Goal: Task Accomplishment & Management: Complete application form

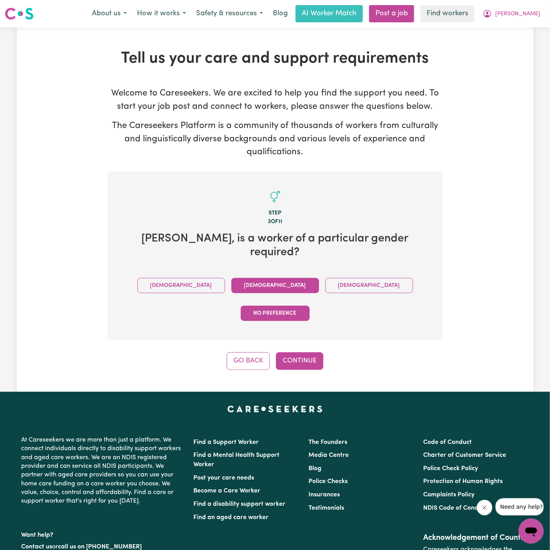
click at [231, 278] on button "Female" at bounding box center [275, 285] width 88 height 15
click at [309, 352] on button "Continue" at bounding box center [299, 360] width 47 height 17
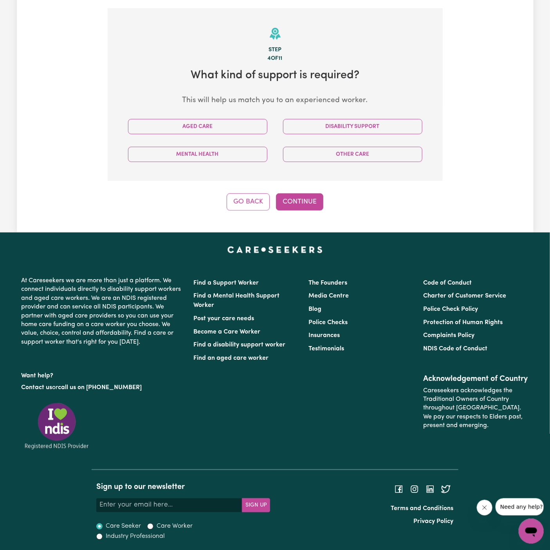
scroll to position [164, 0]
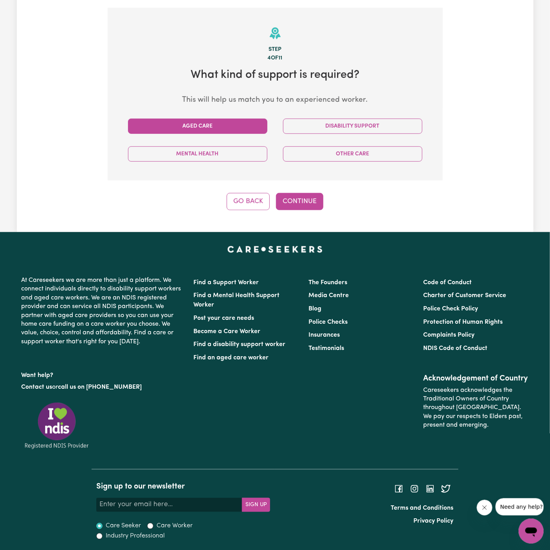
click at [251, 126] on button "Aged Care" at bounding box center [197, 126] width 139 height 15
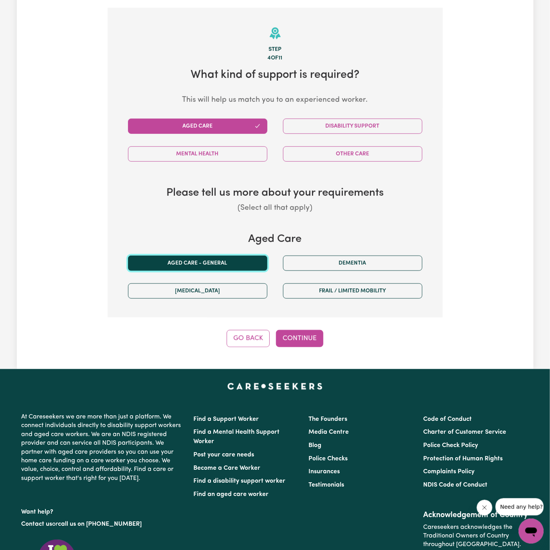
click at [231, 257] on button "Aged care - General" at bounding box center [197, 263] width 139 height 15
click at [289, 328] on div "Step 4 of 11 What kind of support is required? This will help us match you to a…" at bounding box center [275, 178] width 335 height 340
click at [309, 338] on button "Continue" at bounding box center [299, 338] width 47 height 17
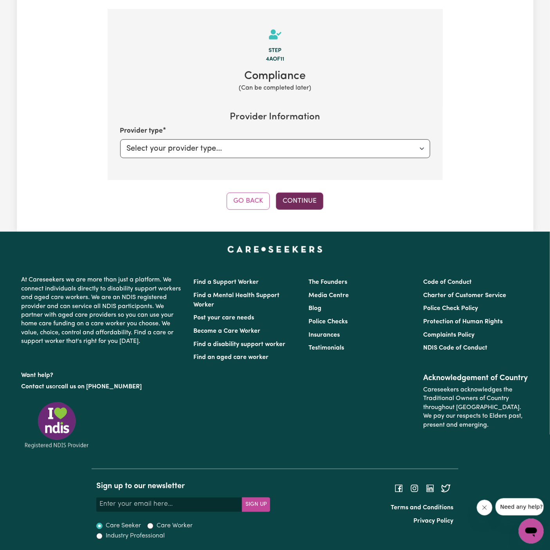
click at [302, 199] on button "Continue" at bounding box center [299, 201] width 47 height 17
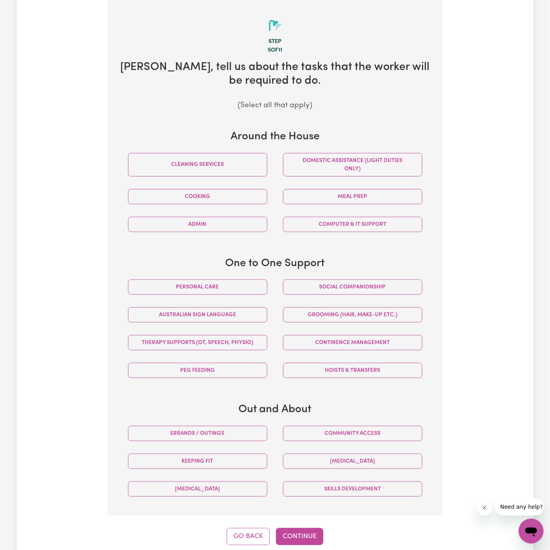
click at [336, 294] on div "Social companionship" at bounding box center [352, 287] width 155 height 28
click at [333, 287] on button "Social companionship" at bounding box center [352, 287] width 139 height 15
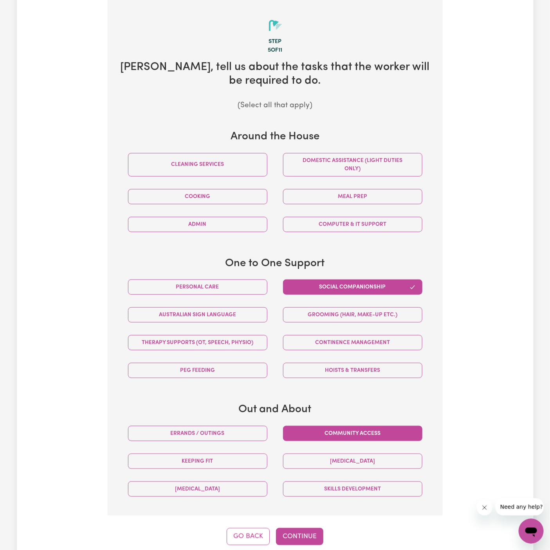
click at [338, 434] on button "Community access" at bounding box center [352, 433] width 139 height 15
click at [260, 429] on button "Errands / Outings" at bounding box center [197, 433] width 139 height 15
click at [302, 542] on button "Continue" at bounding box center [299, 536] width 47 height 17
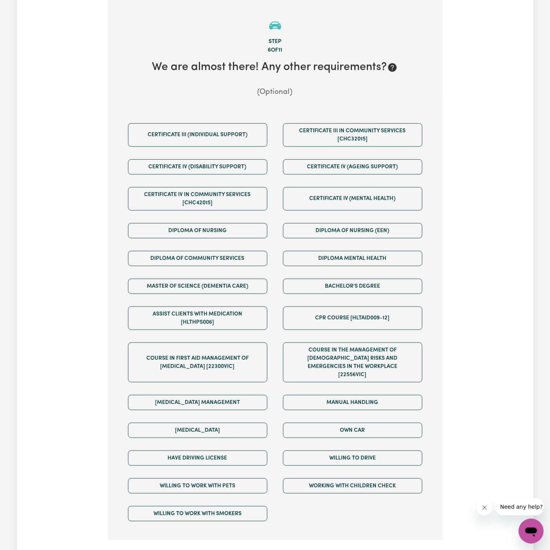
click at [350, 417] on div "Own Car" at bounding box center [352, 431] width 155 height 28
click at [350, 426] on button "Own Car" at bounding box center [352, 430] width 139 height 15
click at [350, 444] on div "Willing to drive" at bounding box center [352, 458] width 155 height 28
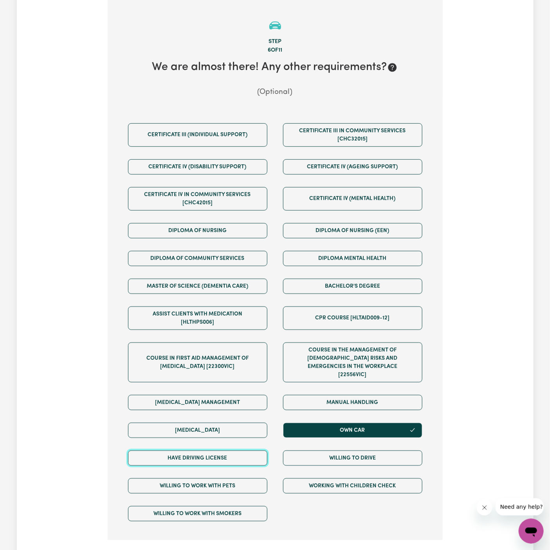
click at [266, 451] on button "Have driving license" at bounding box center [197, 458] width 139 height 15
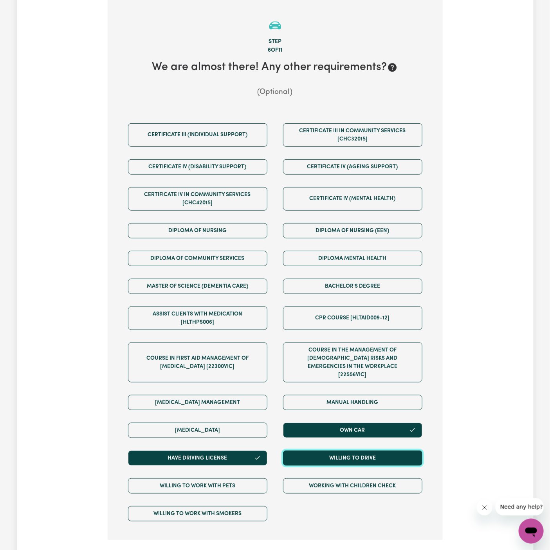
click at [334, 451] on button "Willing to drive" at bounding box center [352, 458] width 139 height 15
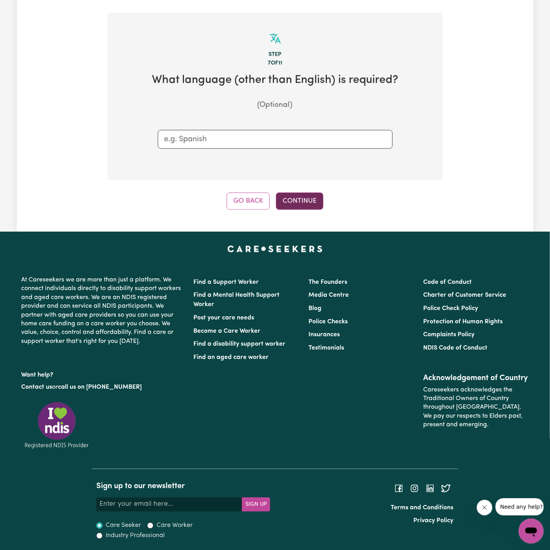
click at [294, 202] on button "Continue" at bounding box center [299, 201] width 47 height 17
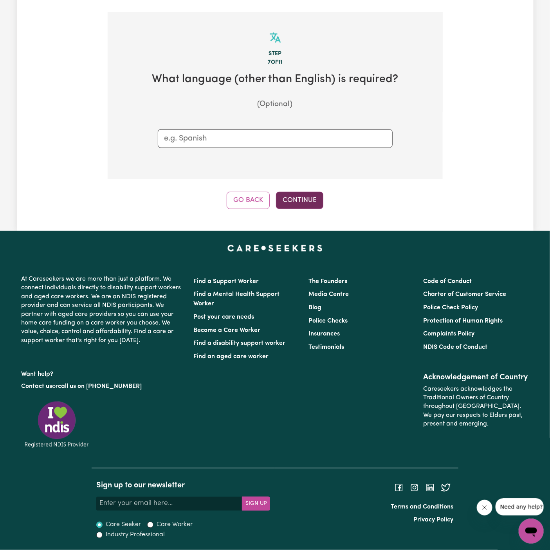
scroll to position [172, 0]
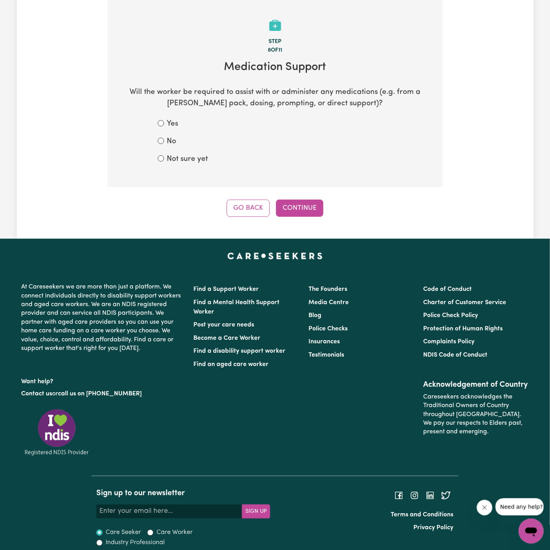
click at [177, 160] on label "Not sure yet" at bounding box center [187, 159] width 41 height 11
click at [164, 160] on input "Not sure yet" at bounding box center [161, 158] width 6 height 6
radio input "true"
click at [174, 138] on label "No" at bounding box center [171, 141] width 9 height 11
click at [164, 138] on input "No" at bounding box center [161, 141] width 6 height 6
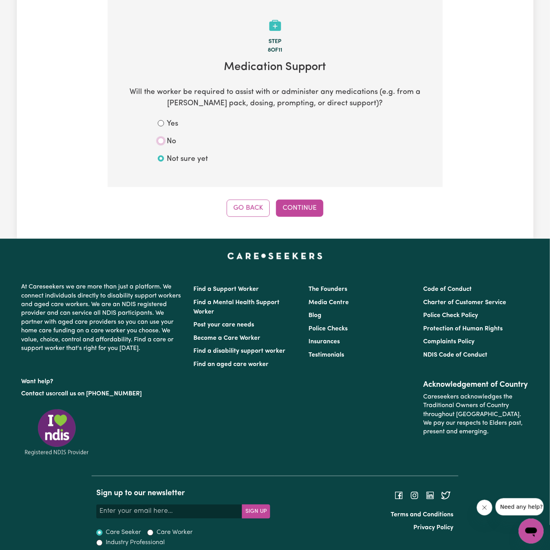
radio input "true"
click at [291, 207] on button "Continue" at bounding box center [299, 208] width 47 height 17
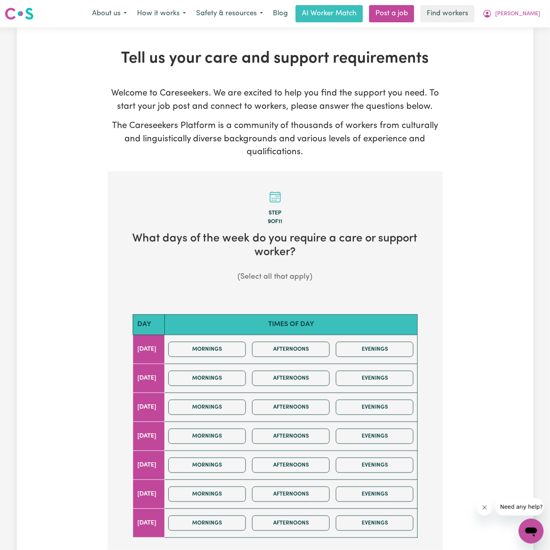
scroll to position [7, 0]
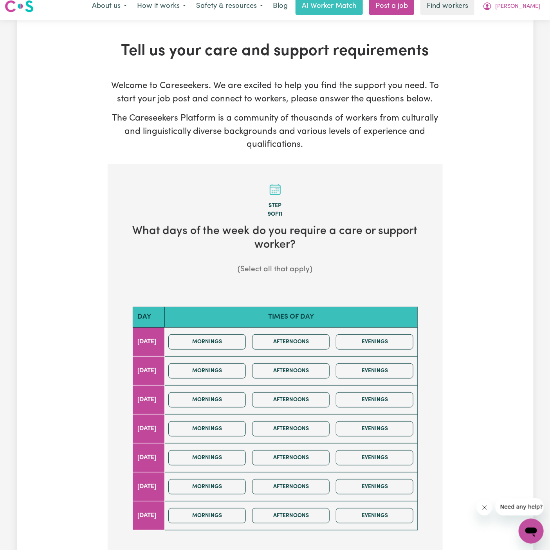
click at [232, 378] on div "Mornings Afternoons Evenings" at bounding box center [290, 371] width 251 height 28
click at [232, 401] on button "Mornings" at bounding box center [207, 399] width 78 height 15
click at [234, 375] on button "Mornings" at bounding box center [207, 370] width 78 height 15
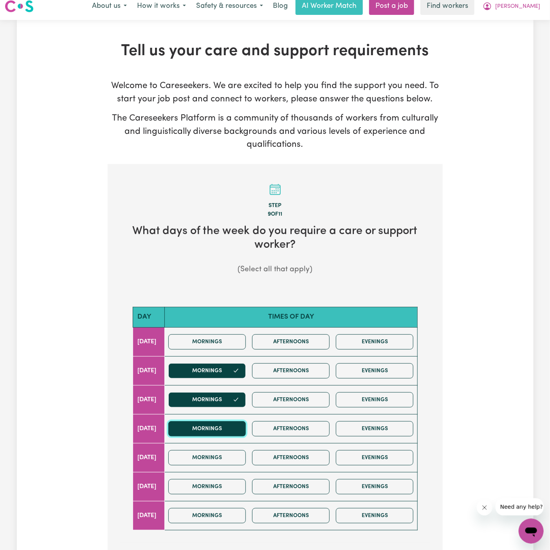
click at [234, 430] on button "Mornings" at bounding box center [207, 428] width 78 height 15
click at [234, 454] on button "Mornings" at bounding box center [207, 457] width 78 height 15
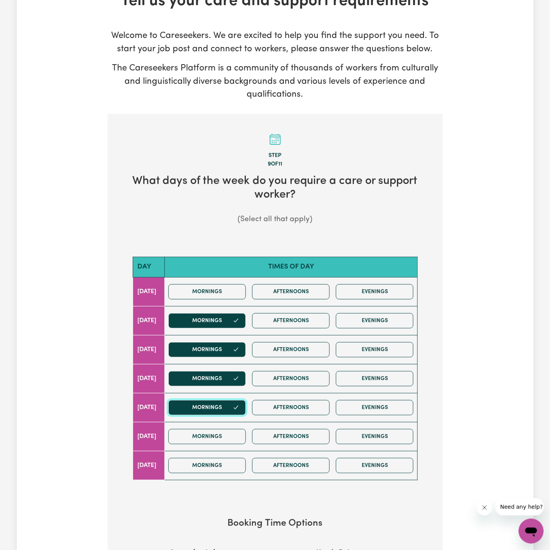
scroll to position [125, 0]
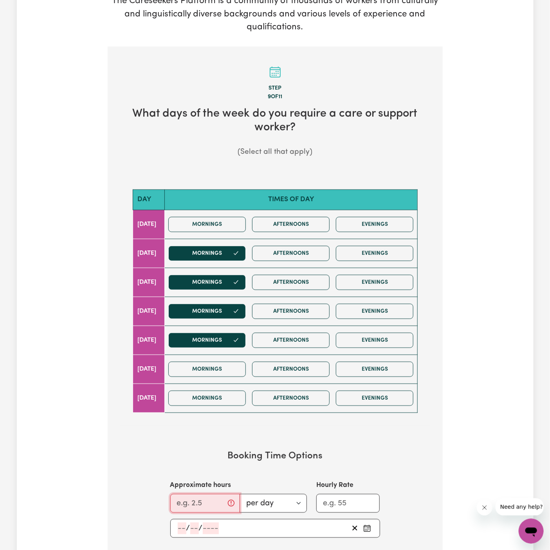
click at [204, 495] on input "Approximate hours" at bounding box center [205, 503] width 70 height 19
type input "2"
click at [185, 523] on input "number" at bounding box center [182, 529] width 9 height 12
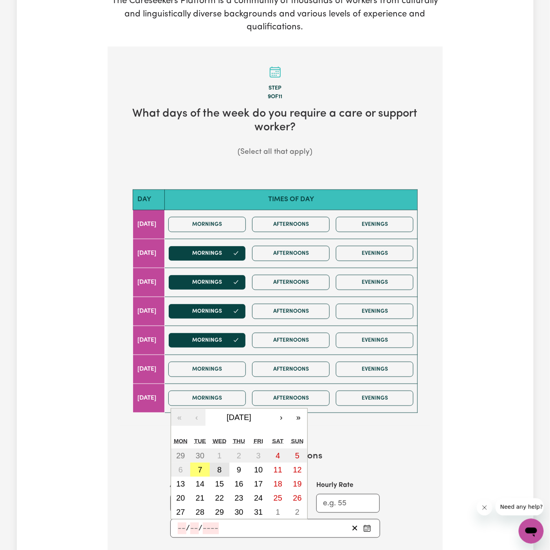
click at [222, 465] on button "8" at bounding box center [220, 470] width 20 height 14
type input "2025-10-08"
type input "8"
type input "10"
type input "2025"
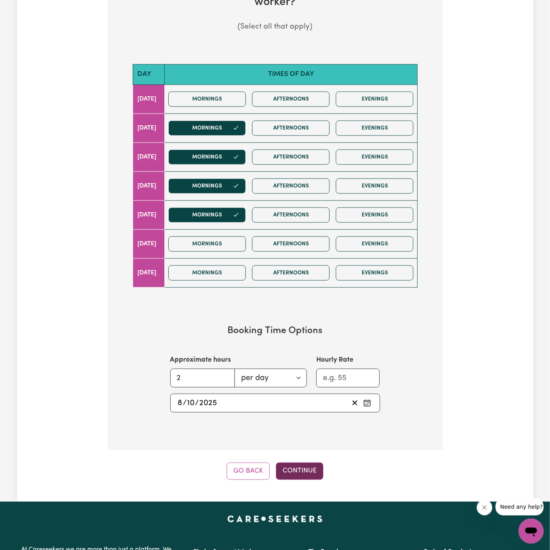
click at [321, 466] on button "Continue" at bounding box center [299, 471] width 47 height 17
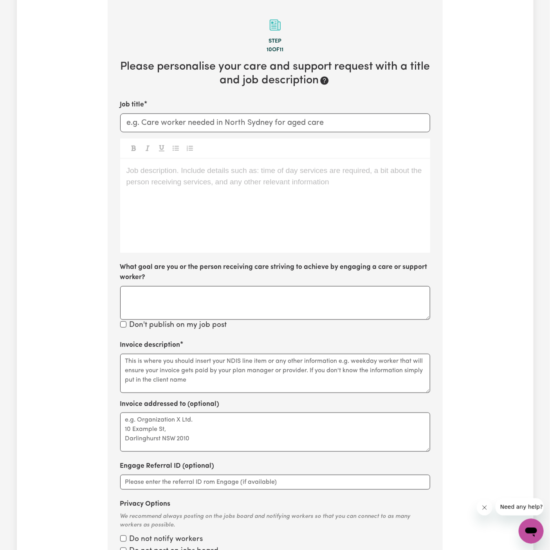
scroll to position [172, 0]
click at [244, 214] on div "Job description. Include details such as: time of day services are required, a …" at bounding box center [275, 206] width 310 height 94
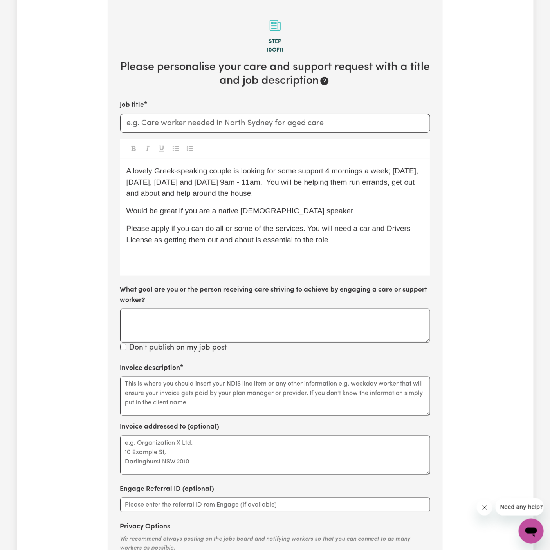
click at [207, 182] on span "A lovely Greek-speaking couple is looking for some support 4 mornings a week; T…" at bounding box center [273, 182] width 295 height 31
click at [242, 183] on span "A lovely Greek-speaking couple is looking for some support 4 mornings a week; T…" at bounding box center [273, 182] width 295 height 31
click at [244, 182] on span "A lovely Greek-speaking couple is looking for some support 4 mornings a week; T…" at bounding box center [273, 182] width 295 height 31
click at [302, 183] on span "A lovely Greek-speaking couple is looking for some support 4 mornings a week; T…" at bounding box center [275, 182] width 299 height 31
click at [335, 189] on p "A lovely Greek-speaking couple is looking for some support 4 mornings a week; T…" at bounding box center [275, 183] width 298 height 34
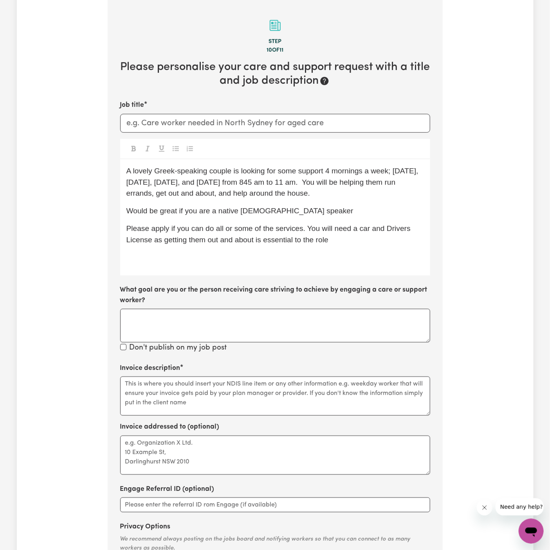
click at [145, 214] on span "Would be great if you are a native Greek speaker" at bounding box center [239, 211] width 227 height 8
click at [335, 211] on p "It would be great if you are a native Greek speaker" at bounding box center [275, 211] width 298 height 11
click at [356, 242] on p "Please apply if you can do all or some of the services. You will need a car and…" at bounding box center [275, 234] width 298 height 23
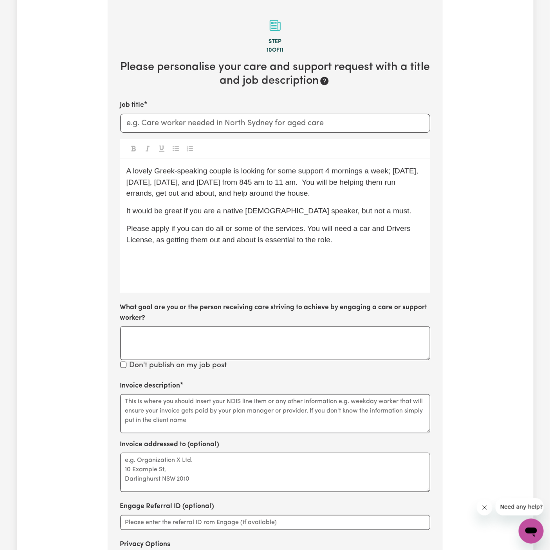
click at [395, 229] on span "Please apply if you can do all or some of the services. You will need a car and…" at bounding box center [269, 234] width 287 height 20
drag, startPoint x: 307, startPoint y: 229, endPoint x: 79, endPoint y: 229, distance: 227.9
click at [79, 229] on div "Tell us your care and support requirements Welcome to Careseekers. We are excit…" at bounding box center [275, 262] width 517 height 769
click at [181, 280] on p "﻿" at bounding box center [275, 274] width 298 height 11
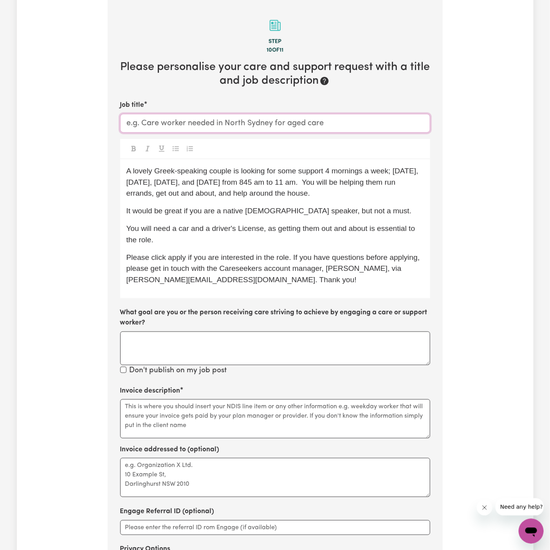
click at [186, 123] on input "Job title" at bounding box center [275, 123] width 310 height 19
click at [339, 175] on span "A lovely Greek-speaking couple is looking for some support 4 mornings a week; T…" at bounding box center [273, 182] width 295 height 31
click at [331, 192] on p "A lovely Greek-speaking couple is looking for some support 4 mornings a week; T…" at bounding box center [275, 183] width 298 height 34
click at [299, 119] on input "Female Support Worker Needed In" at bounding box center [275, 123] width 310 height 19
paste input "Bexley, NSW"
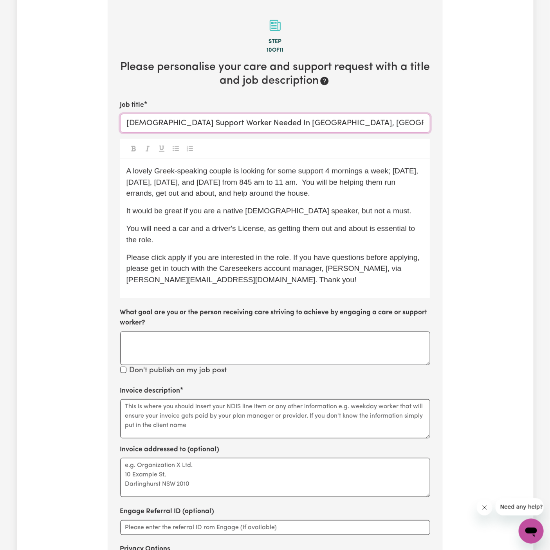
type input "Female Support Worker Needed In Bexley, NSW"
click at [314, 186] on span "A lovely Greek-speaking couple is looking for some support 4 mornings a week; T…" at bounding box center [273, 182] width 295 height 31
click at [312, 182] on span "A lovely Greek-speaking couple is looking for some support 4 mornings a week; T…" at bounding box center [273, 182] width 295 height 31
click at [320, 182] on span "A lovely Greek-speaking couple is looking for some support 4 mornings a week; T…" at bounding box center [273, 182] width 295 height 31
click at [314, 183] on span "A lovely Greek-speaking couple is looking for some support 4 mornings a week; T…" at bounding box center [273, 182] width 295 height 31
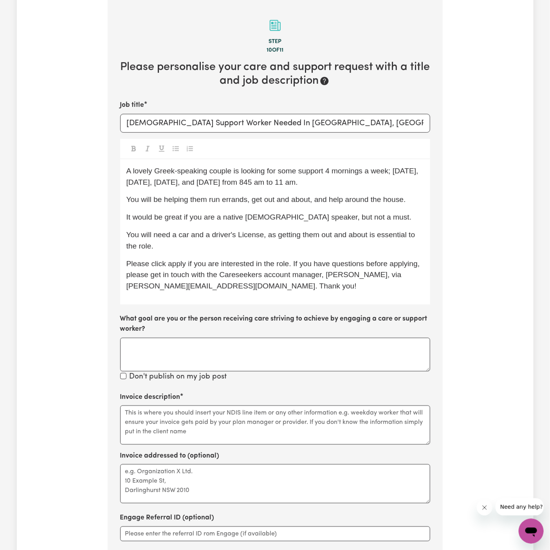
click at [332, 182] on p "A lovely Greek-speaking couple is looking for some support 4 mornings a week; T…" at bounding box center [275, 177] width 298 height 23
click at [426, 185] on div "A lovely Greek-speaking couple is looking for some support 4 mornings a week; T…" at bounding box center [275, 231] width 310 height 145
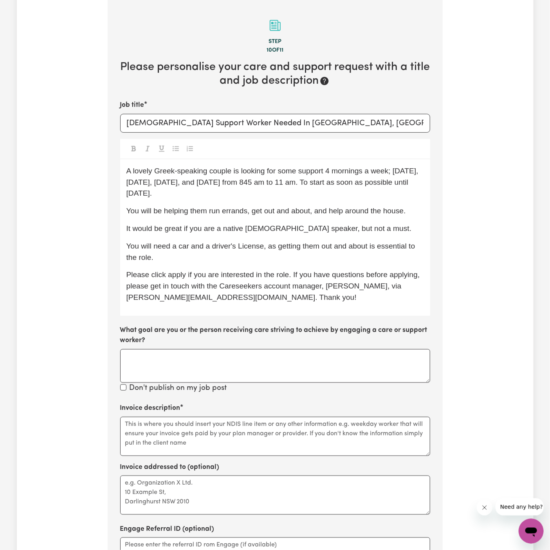
click at [408, 186] on span "A lovely Greek-speaking couple is looking for some support 4 mornings a week; T…" at bounding box center [273, 182] width 295 height 31
click at [201, 204] on div "A lovely Greek-speaking couple is looking for some support 4 mornings a week; T…" at bounding box center [275, 237] width 310 height 157
click at [233, 198] on p "A lovely Greek-speaking couple is looking for some support 4 mornings a week; T…" at bounding box center [275, 183] width 298 height 34
click at [220, 193] on span "A lovely Greek-speaking couple is looking for some support 4 mornings a week; T…" at bounding box center [274, 182] width 296 height 31
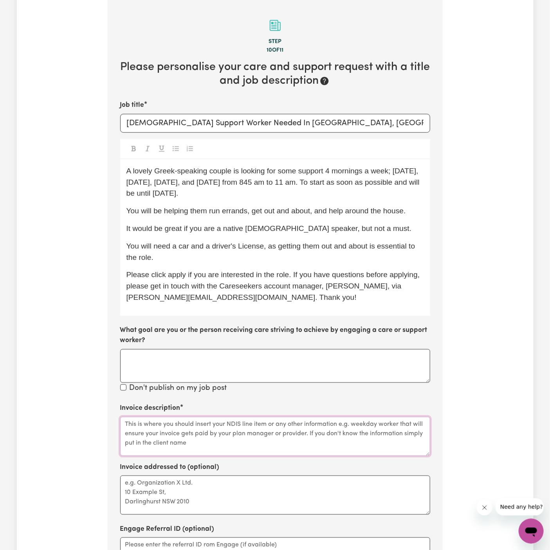
click at [194, 427] on textarea "Invoice description" at bounding box center [275, 436] width 310 height 39
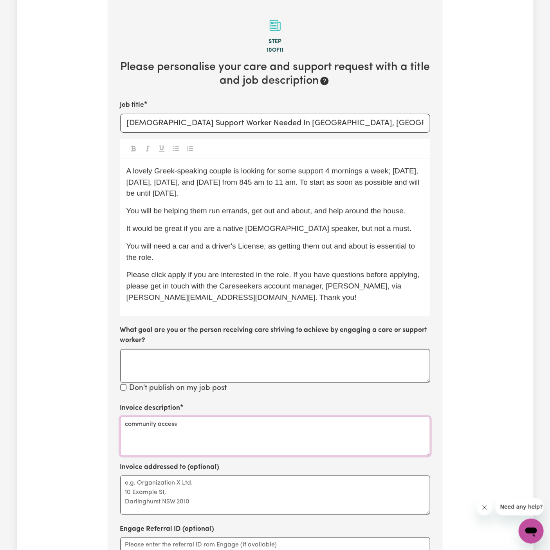
type textarea "community access"
click at [183, 491] on textarea "Invoice addressed to (optional)" at bounding box center [275, 495] width 310 height 39
click at [158, 491] on textarea "Invoice addressed to (optional)" at bounding box center [275, 495] width 310 height 39
paste textarea "Vitality Club"
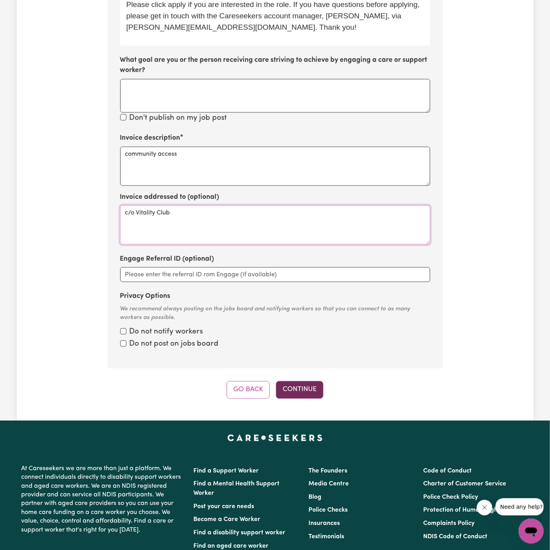
type textarea "c/o Vitality Club"
click at [309, 392] on button "Continue" at bounding box center [299, 389] width 47 height 17
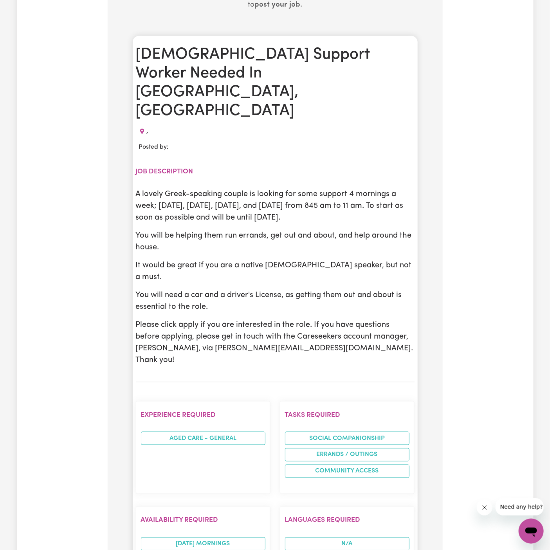
scroll to position [297, 0]
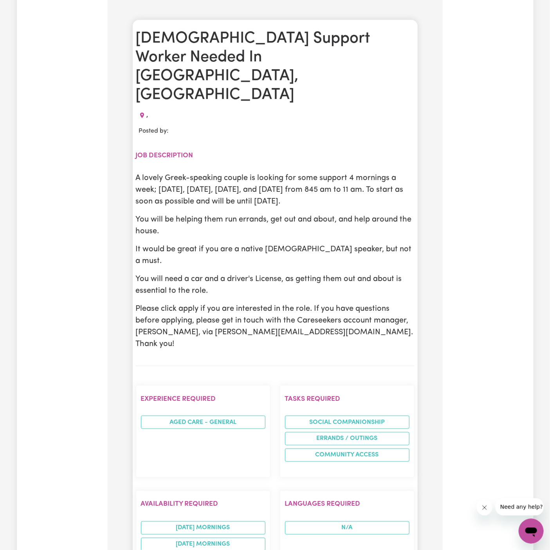
drag, startPoint x: 138, startPoint y: 138, endPoint x: 233, endPoint y: 246, distance: 142.9
click at [233, 246] on div "A lovely Greek-speaking couple is looking for some support 4 mornings a week; T…" at bounding box center [275, 261] width 279 height 178
click at [233, 273] on p "You will need a car and a driver's License, as getting them out and about is es…" at bounding box center [275, 284] width 279 height 23
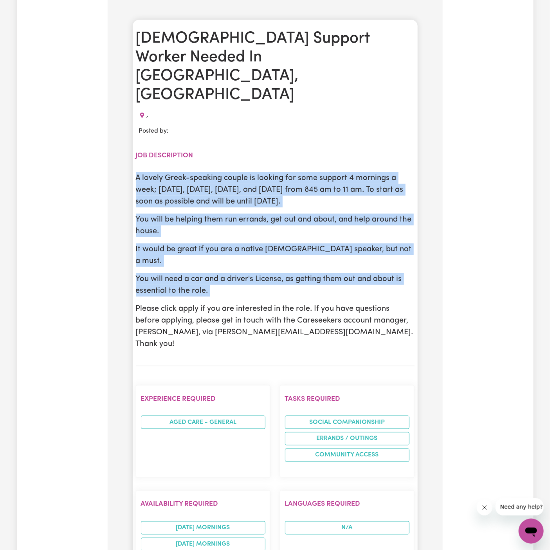
drag, startPoint x: 233, startPoint y: 246, endPoint x: 134, endPoint y: 140, distance: 144.4
click at [134, 140] on div "Female Support Worker Needed In Bexley, NSW , Posted by: Job description A love…" at bounding box center [275, 448] width 285 height 856
copy div "A lovely Greek-speaking couple is looking for some support 4 mornings a week; T…"
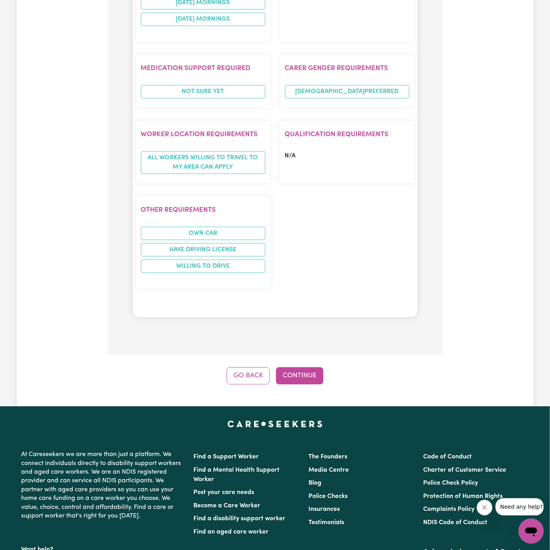
scroll to position [966, 0]
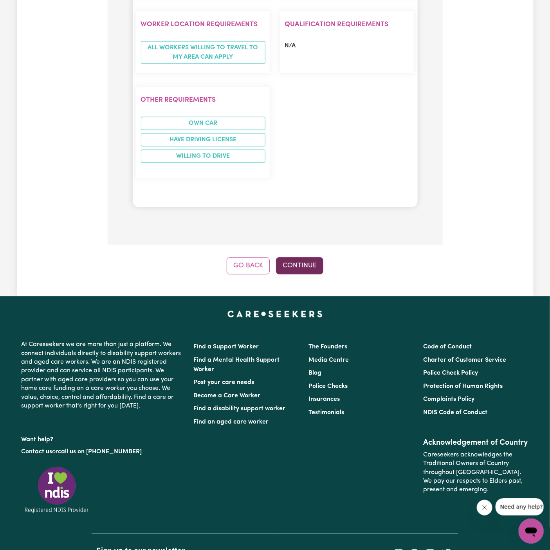
click at [310, 257] on button "Continue" at bounding box center [299, 265] width 47 height 17
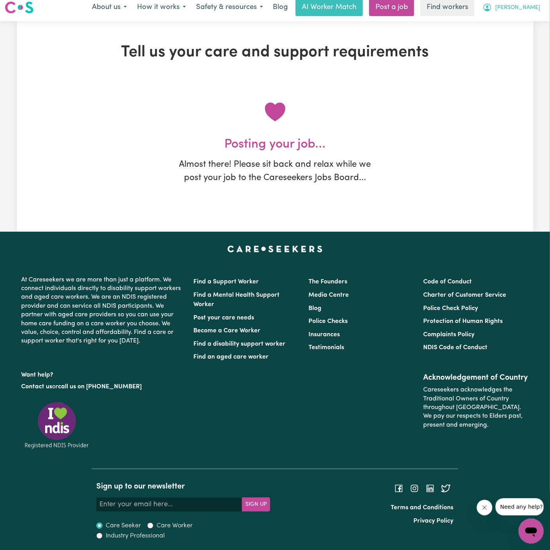
scroll to position [0, 0]
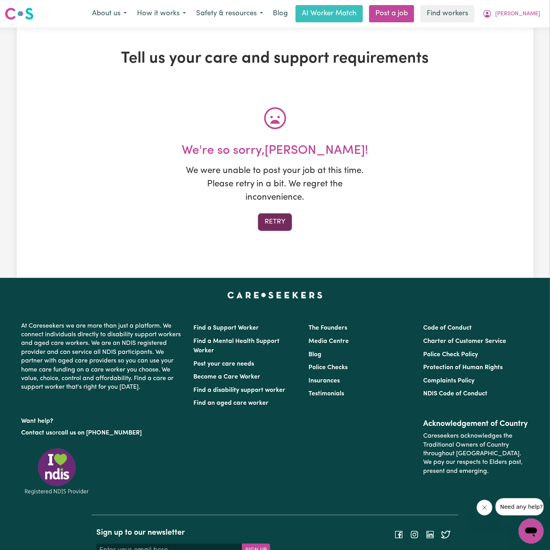
click at [271, 220] on button "Retry" at bounding box center [275, 221] width 34 height 17
click at [277, 227] on button "Retry" at bounding box center [275, 221] width 34 height 17
click at [534, 13] on span "Toula" at bounding box center [517, 14] width 45 height 9
click at [526, 27] on link "My Dashboard" at bounding box center [514, 30] width 62 height 15
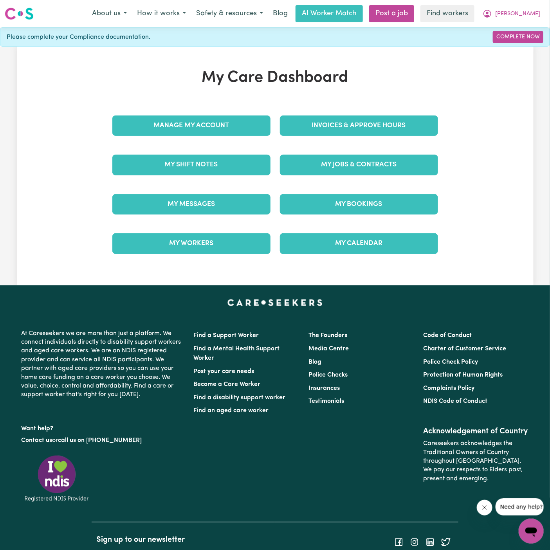
click at [357, 146] on div "My Jobs & Contracts" at bounding box center [359, 164] width 168 height 39
click at [357, 175] on div "My Jobs & Contracts" at bounding box center [359, 164] width 168 height 39
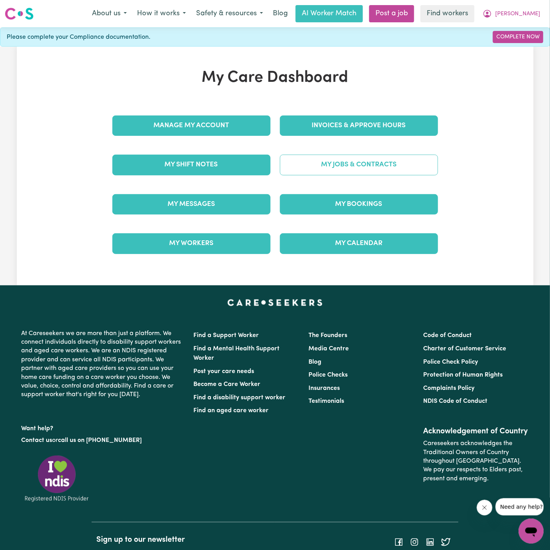
click at [353, 166] on link "My Jobs & Contracts" at bounding box center [359, 165] width 158 height 20
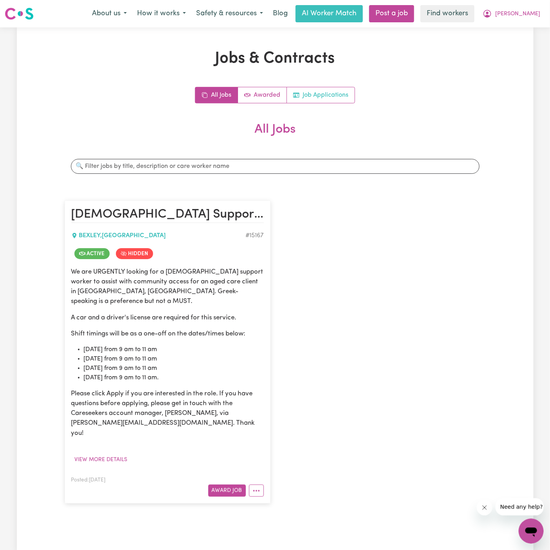
click at [331, 96] on link "Job Applications" at bounding box center [321, 95] width 68 height 16
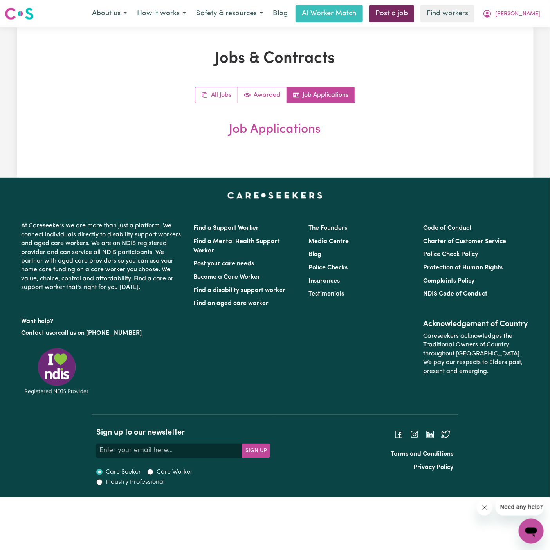
click at [414, 9] on link "Post a job" at bounding box center [391, 13] width 45 height 17
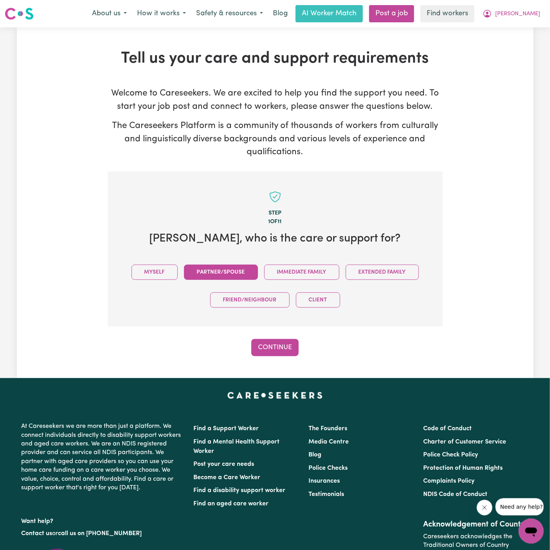
click at [168, 274] on button "Myself" at bounding box center [155, 272] width 46 height 15
click at [272, 348] on button "Continue" at bounding box center [274, 347] width 47 height 17
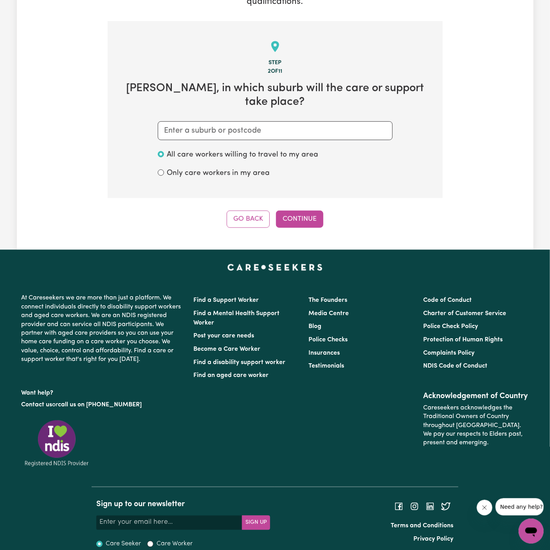
scroll to position [155, 0]
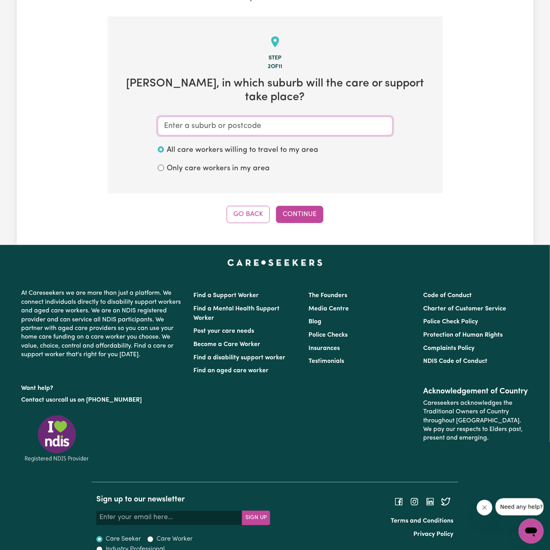
click at [278, 117] on input "text" at bounding box center [275, 126] width 235 height 19
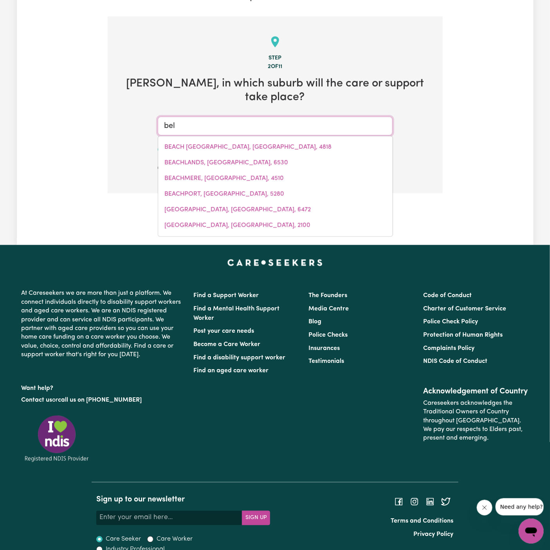
type input "be"
type input "beACH HOLM, Queensland, 4818"
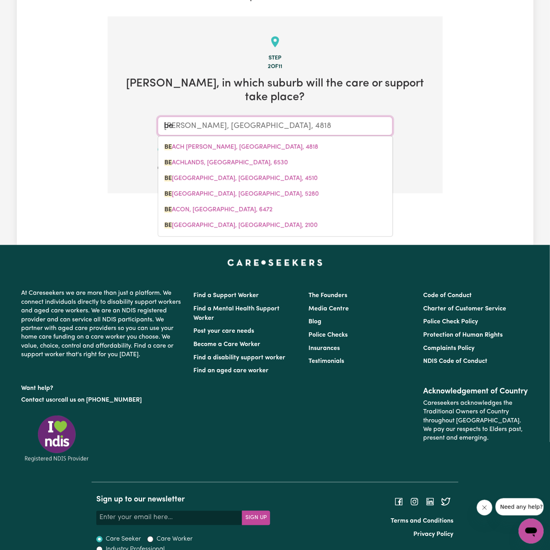
type input "bex"
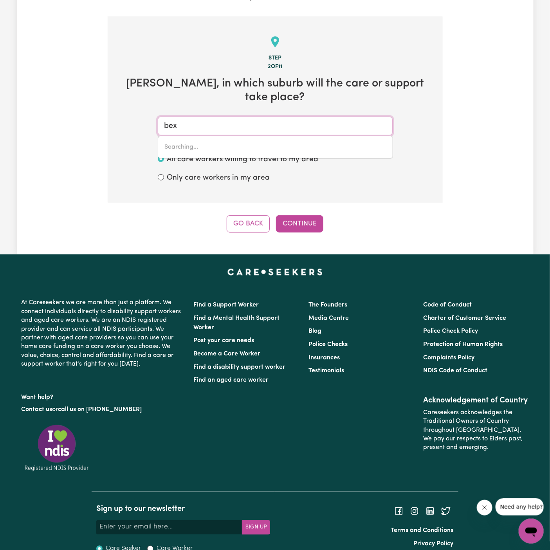
type input "bexHILL, New South Wales, 2480"
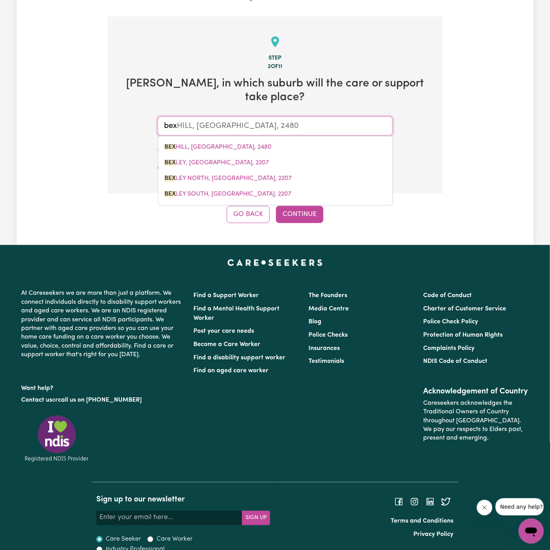
type input "bexl"
type input "bexle"
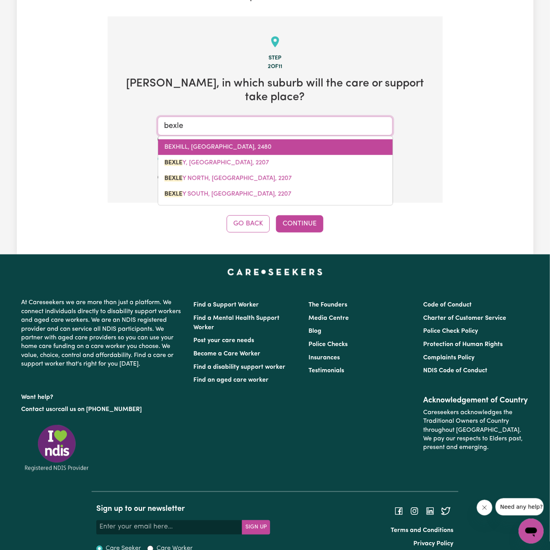
type input "bexleY, New South Wales, 2207"
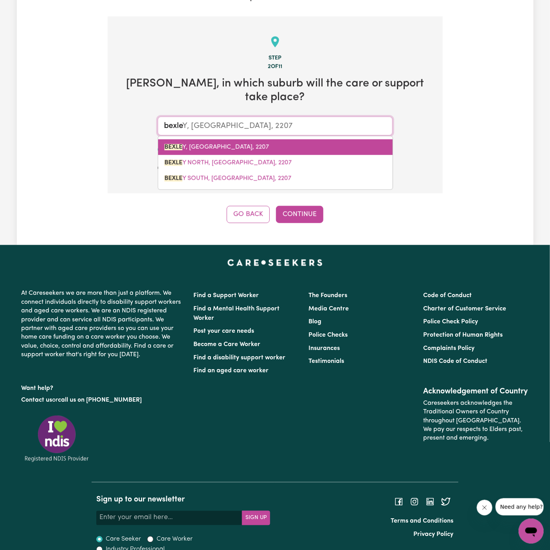
click at [242, 144] on span "BEXLE Y, New South Wales, 2207" at bounding box center [216, 147] width 105 height 6
type input "BEXLEY, New South Wales, 2207"
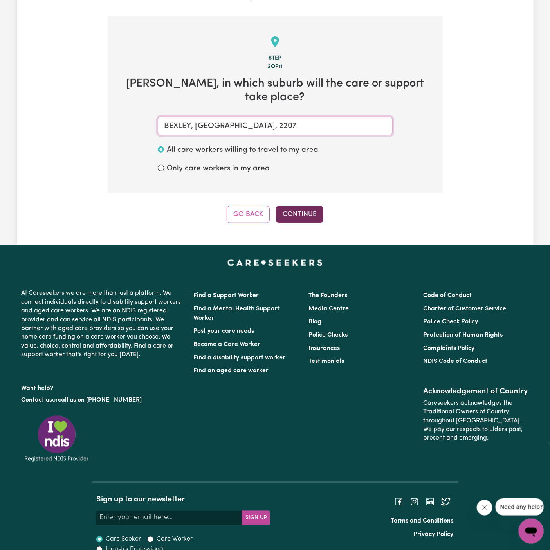
type input "BEXLEY, New South Wales, 2207"
click at [296, 206] on button "Continue" at bounding box center [299, 214] width 47 height 17
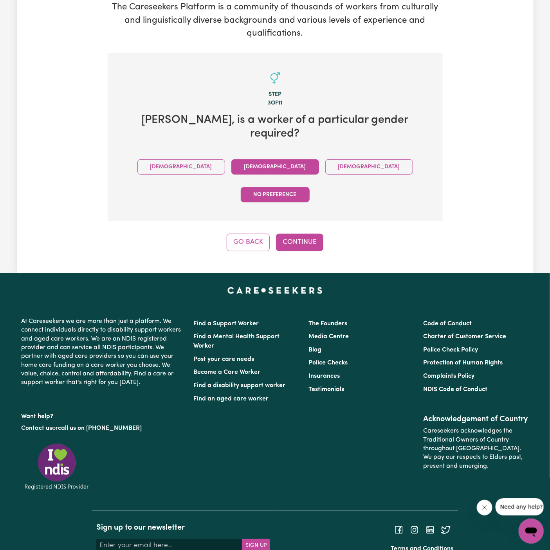
click at [231, 159] on button "Female" at bounding box center [275, 166] width 88 height 15
click at [288, 234] on button "Continue" at bounding box center [299, 242] width 47 height 17
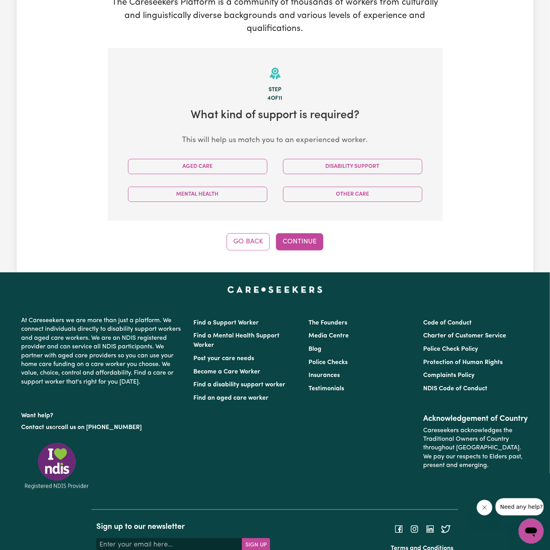
scroll to position [164, 0]
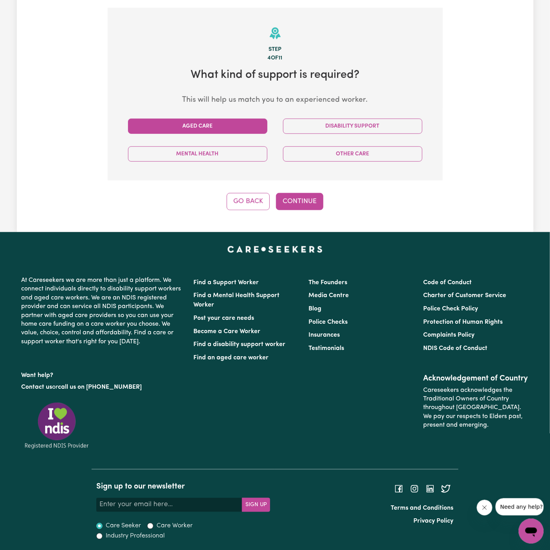
click at [246, 129] on button "Aged Care" at bounding box center [197, 126] width 139 height 15
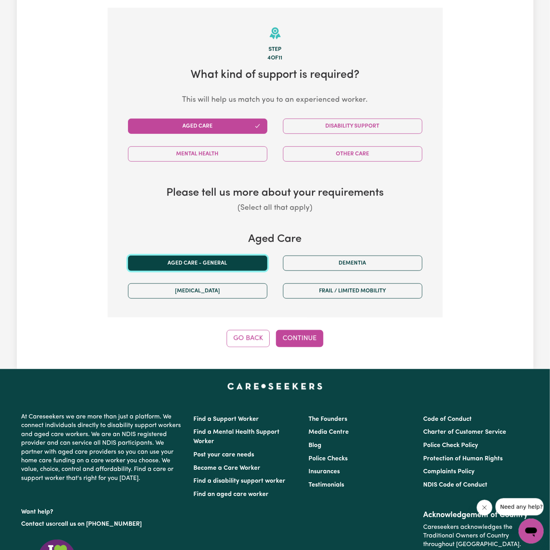
click at [224, 257] on button "Aged care - General" at bounding box center [197, 263] width 139 height 15
click at [305, 334] on button "Continue" at bounding box center [299, 338] width 47 height 17
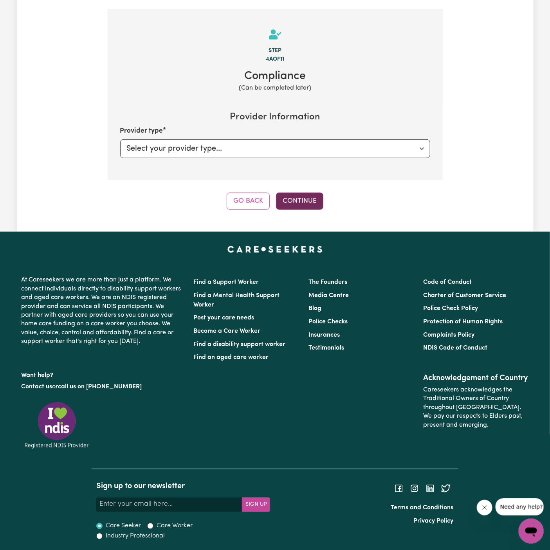
click at [289, 202] on button "Continue" at bounding box center [299, 201] width 47 height 17
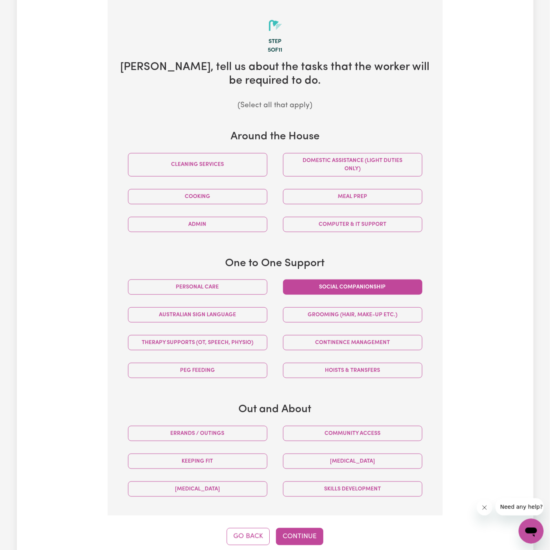
click at [339, 285] on button "Social companionship" at bounding box center [352, 287] width 139 height 15
click at [365, 435] on button "Community access" at bounding box center [352, 433] width 139 height 15
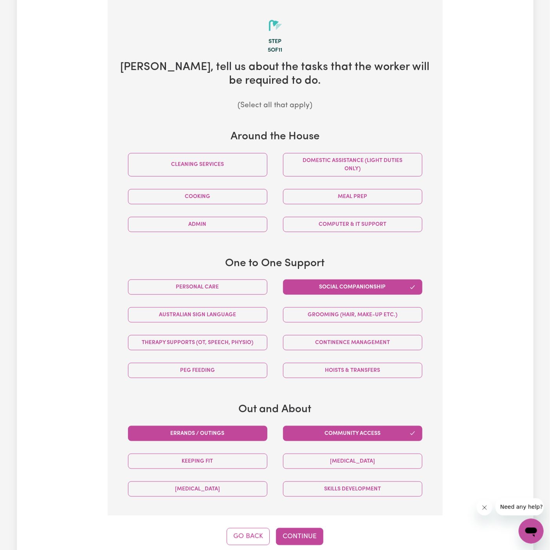
click at [265, 434] on div "Errands / Outings" at bounding box center [197, 434] width 155 height 28
click at [250, 428] on button "Errands / Outings" at bounding box center [197, 433] width 139 height 15
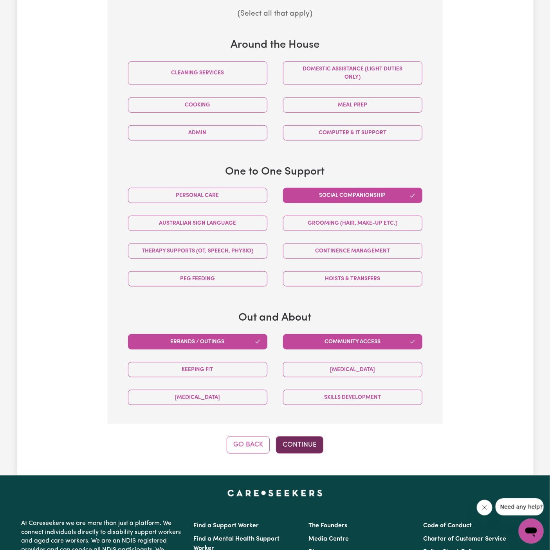
click at [308, 440] on button "Continue" at bounding box center [299, 445] width 47 height 17
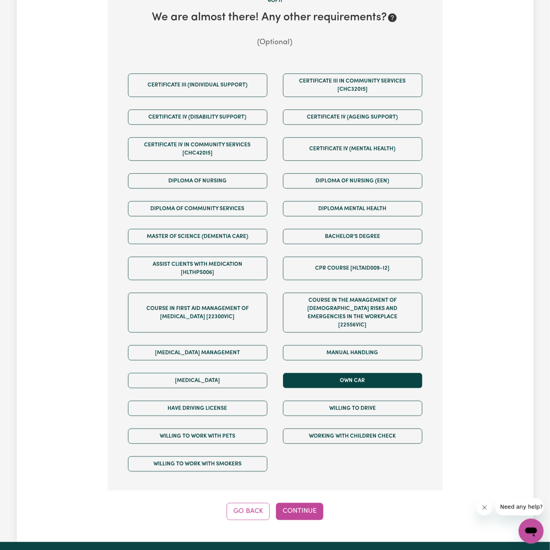
scroll to position [222, 0]
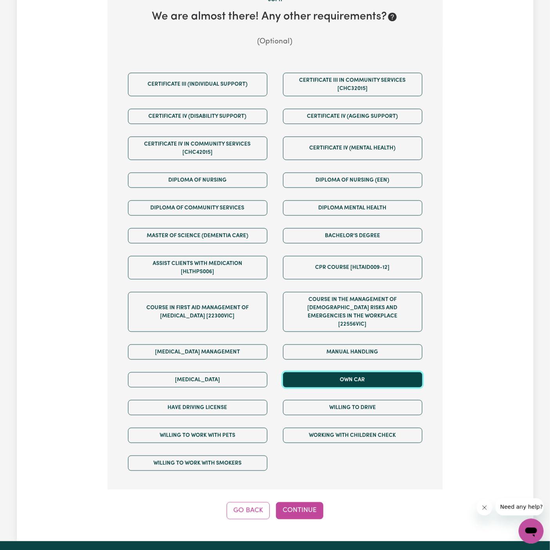
click at [338, 372] on button "Own Car" at bounding box center [352, 379] width 139 height 15
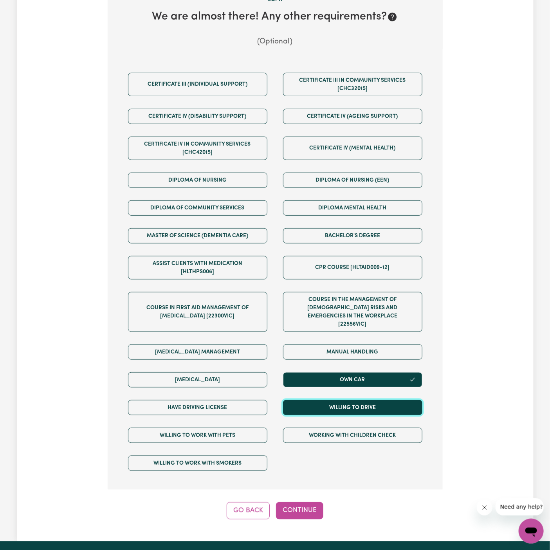
click at [338, 400] on button "Willing to drive" at bounding box center [352, 407] width 139 height 15
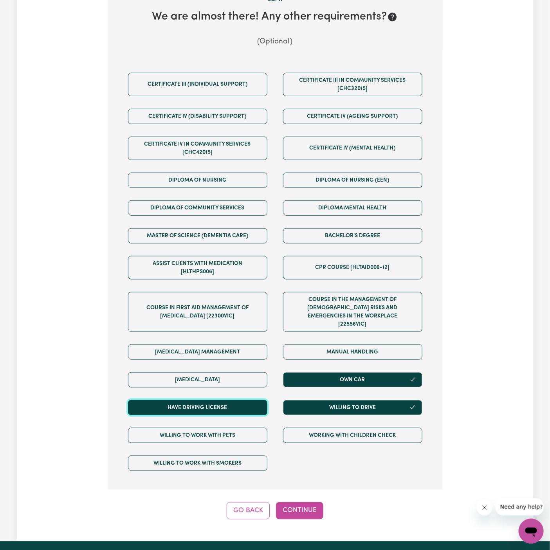
click at [243, 400] on button "Have driving license" at bounding box center [197, 407] width 139 height 15
click at [297, 506] on button "Continue" at bounding box center [299, 510] width 47 height 17
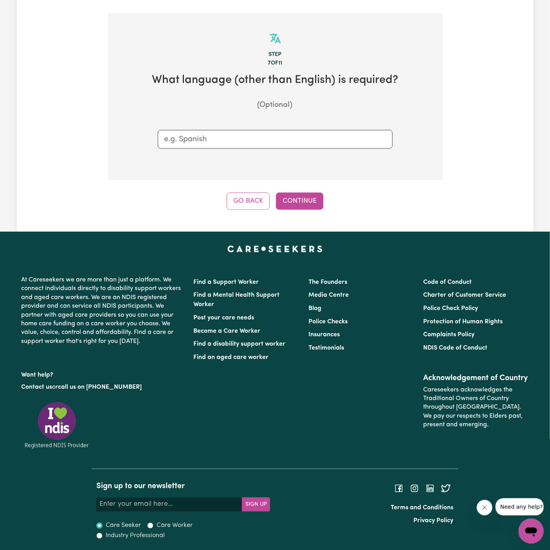
click at [303, 137] on input "text" at bounding box center [275, 140] width 222 height 12
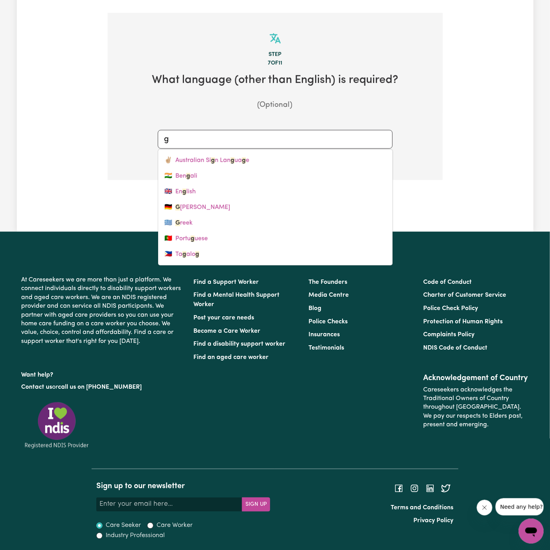
type input "gr"
type input "greek"
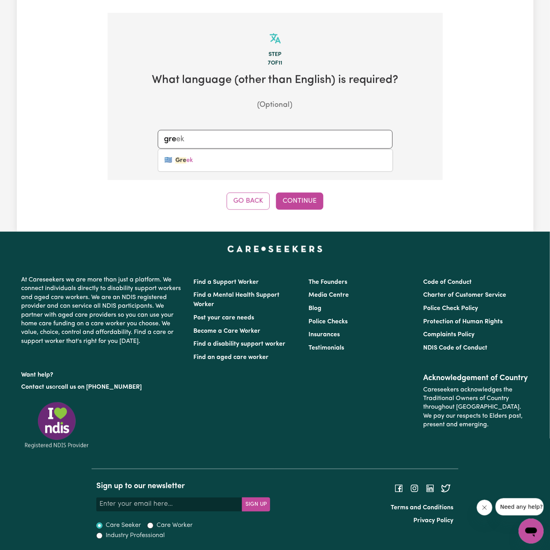
type input "gree"
click at [311, 151] on div "🇬🇷 Gree k" at bounding box center [275, 160] width 235 height 23
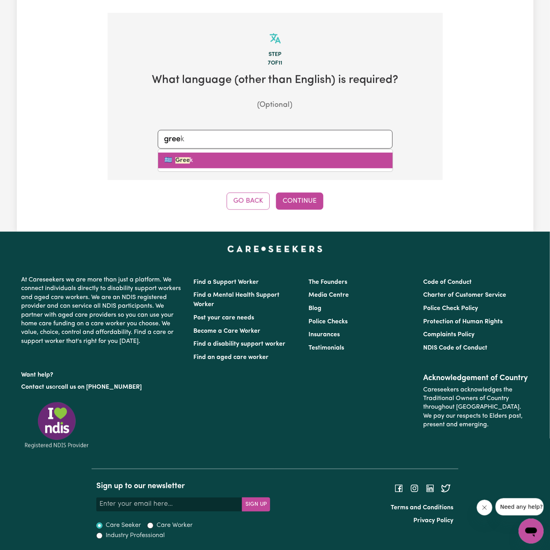
click at [313, 160] on link "🇬🇷 Gree k" at bounding box center [275, 161] width 235 height 16
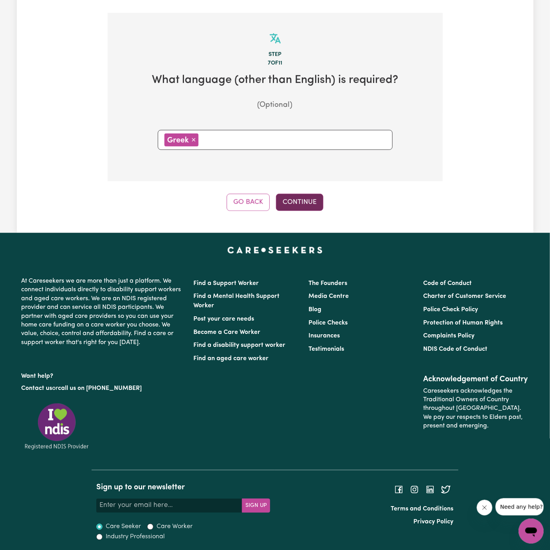
click at [306, 196] on button "Continue" at bounding box center [299, 202] width 47 height 17
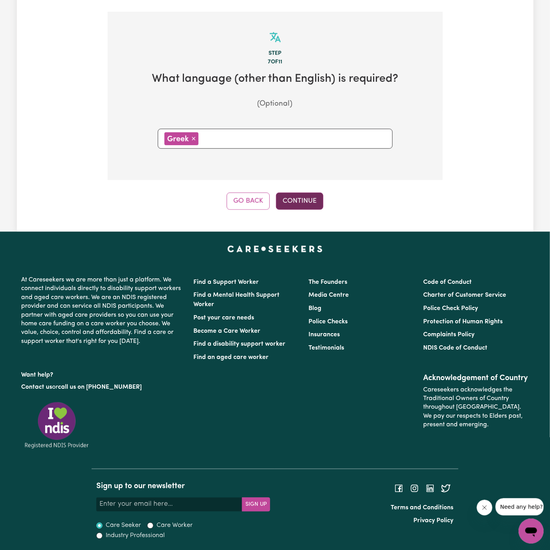
scroll to position [172, 0]
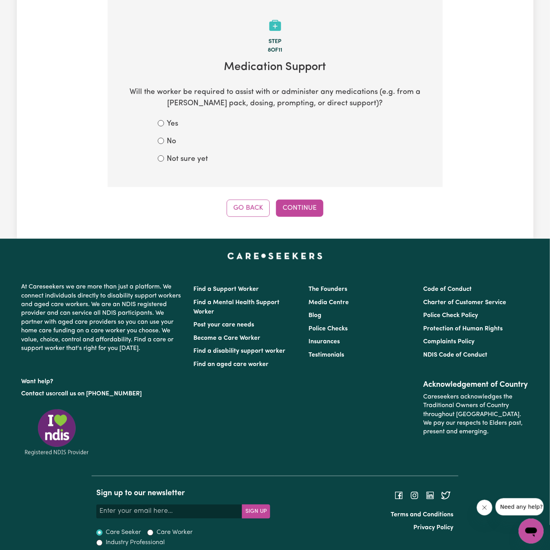
click at [173, 143] on label "No" at bounding box center [171, 141] width 9 height 11
click at [164, 143] on input "No" at bounding box center [161, 141] width 6 height 6
radio input "true"
click at [292, 210] on button "Continue" at bounding box center [299, 208] width 47 height 17
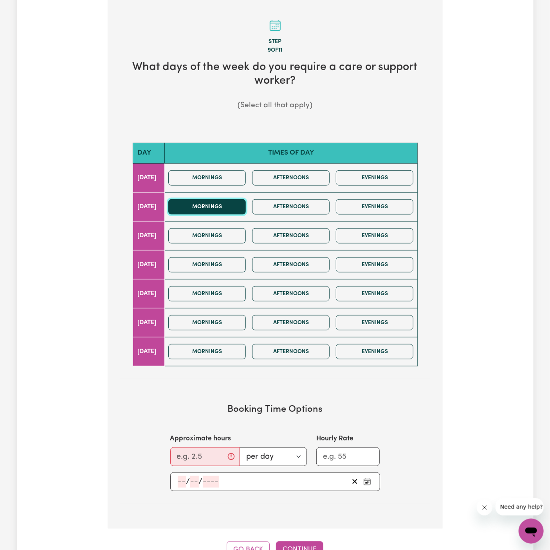
click at [230, 206] on button "Mornings" at bounding box center [207, 206] width 78 height 15
click at [230, 231] on button "Mornings" at bounding box center [207, 235] width 78 height 15
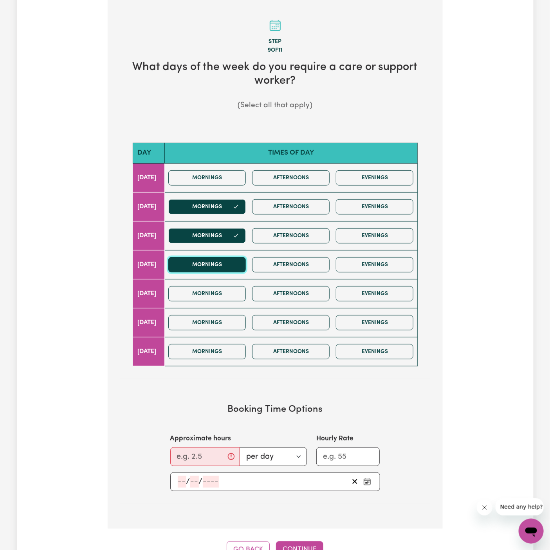
click at [230, 265] on button "Mornings" at bounding box center [207, 264] width 78 height 15
click at [230, 286] on button "Mornings" at bounding box center [207, 293] width 78 height 15
click at [190, 461] on input "Approximate hours" at bounding box center [205, 457] width 70 height 19
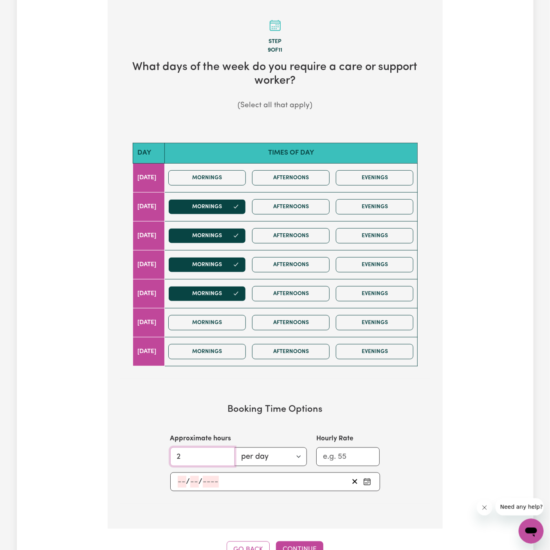
type input "2"
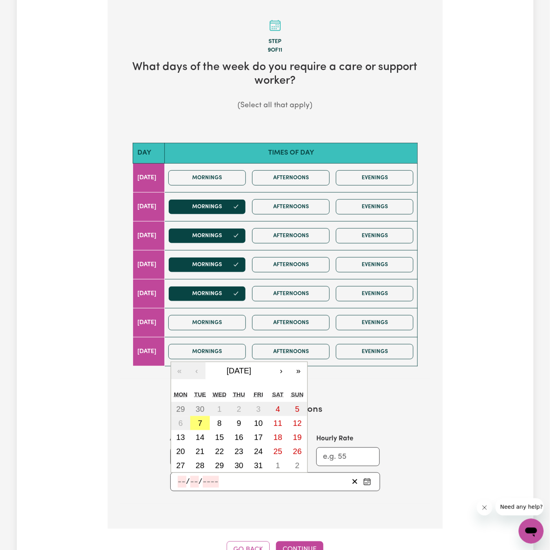
click at [180, 478] on input "number" at bounding box center [182, 482] width 9 height 12
click at [218, 422] on abbr "8" at bounding box center [219, 423] width 4 height 9
type input "2025-10-08"
type input "8"
type input "10"
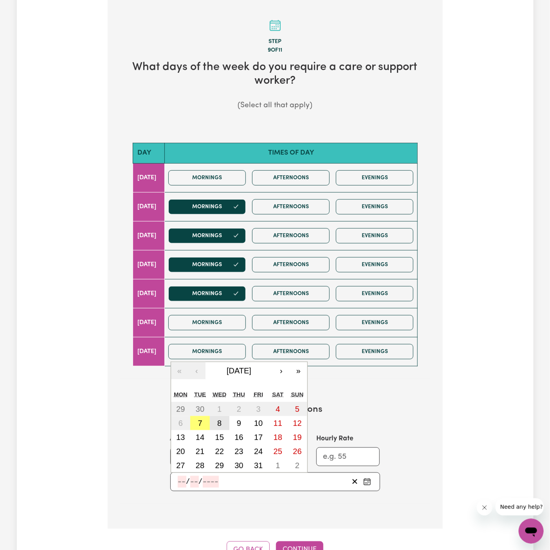
type input "2025"
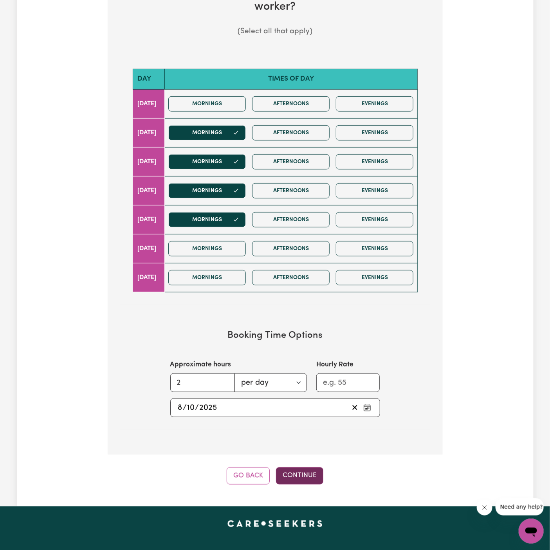
click at [302, 472] on button "Continue" at bounding box center [299, 476] width 47 height 17
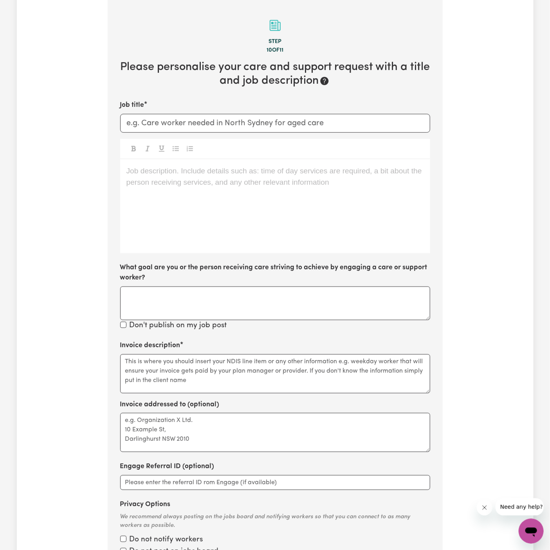
scroll to position [172, 0]
click at [311, 181] on div "Job description. Include details such as: time of day services are required, a …" at bounding box center [275, 206] width 310 height 94
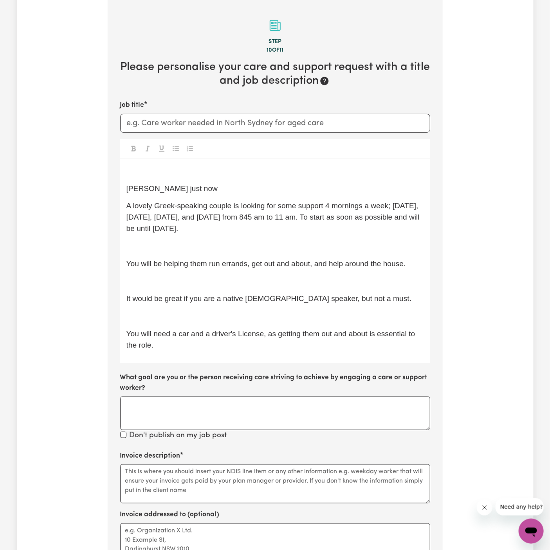
click at [177, 189] on span "Dyan Sarmiento just now" at bounding box center [172, 188] width 92 height 8
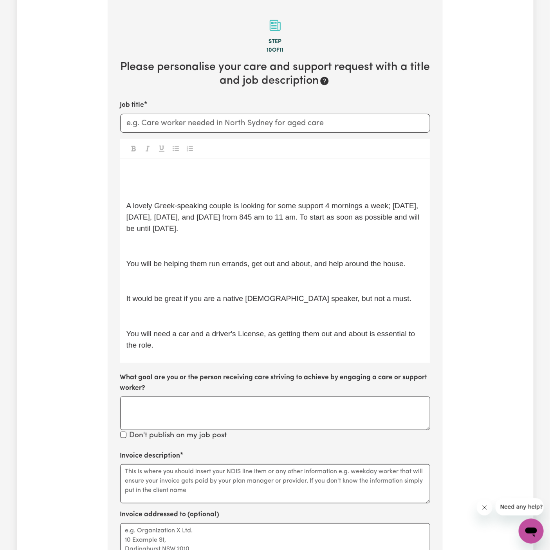
click at [126, 208] on div "﻿ ﻿ A lovely Greek-speaking couple is looking for some support 4 mornings a wee…" at bounding box center [275, 261] width 310 height 204
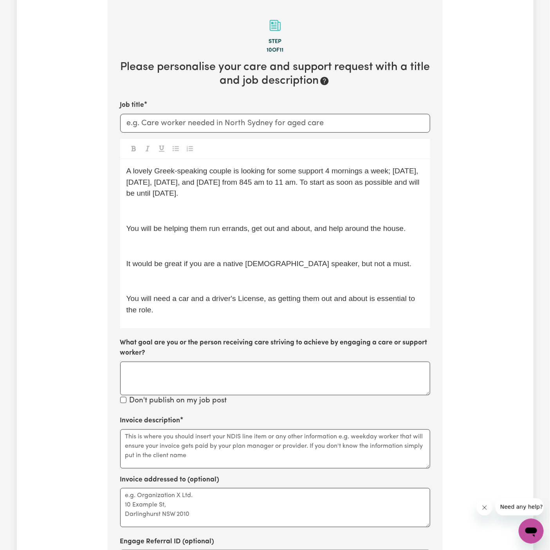
click at [143, 220] on div "A lovely Greek-speaking couple is looking for some support 4 mornings a week; T…" at bounding box center [275, 243] width 310 height 169
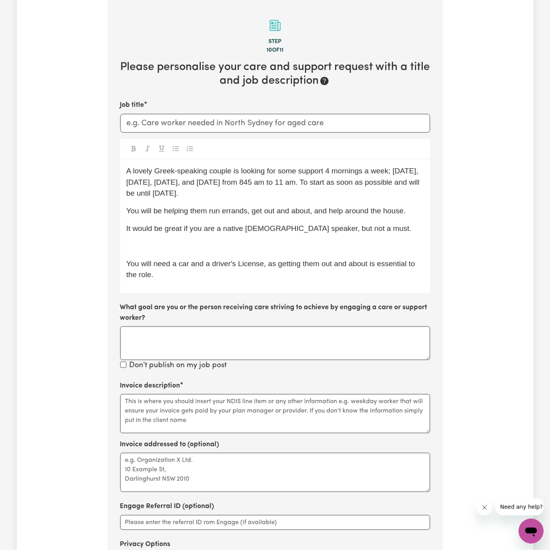
click at [144, 236] on div "A lovely Greek-speaking couple is looking for some support 4 mornings a week; T…" at bounding box center [275, 226] width 310 height 134
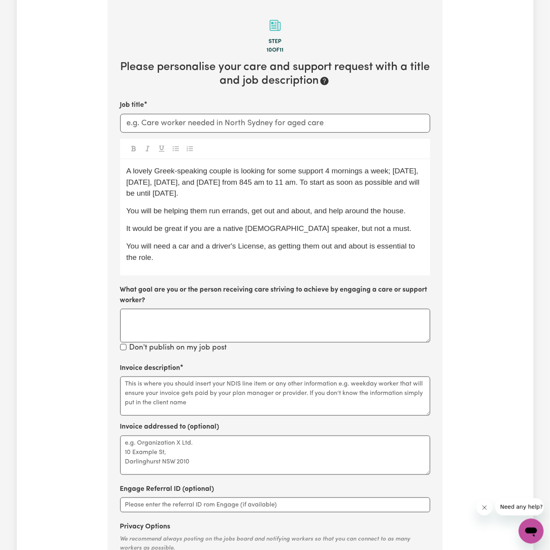
click at [162, 260] on p "You will need a car and a driver's License, as getting them out and about is es…" at bounding box center [275, 252] width 298 height 23
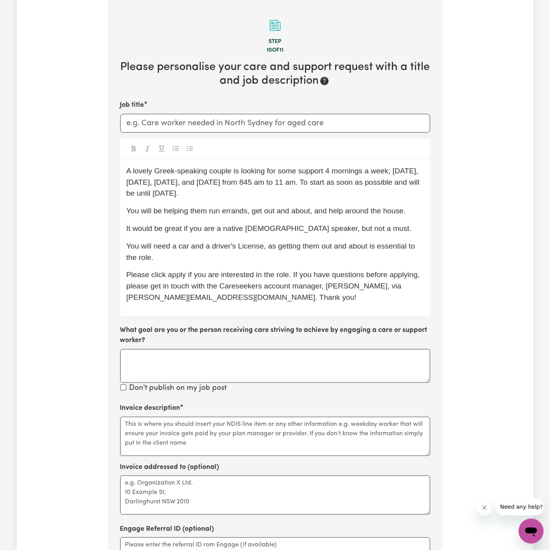
click at [179, 278] on span "Please click apply if you are interested in the role. If you have questions bef…" at bounding box center [274, 286] width 296 height 31
click at [289, 125] on input "Job title" at bounding box center [275, 123] width 310 height 19
type input "Female Support Worker Needed In Bexley, NSW"
click at [266, 169] on span "A lovely Greek-speaking couple is looking for some support 4 mornings a week; T…" at bounding box center [274, 182] width 296 height 31
click at [234, 172] on span "A lovely Greek-speaking couple is looking for some support 4 mornings a week; T…" at bounding box center [274, 182] width 296 height 31
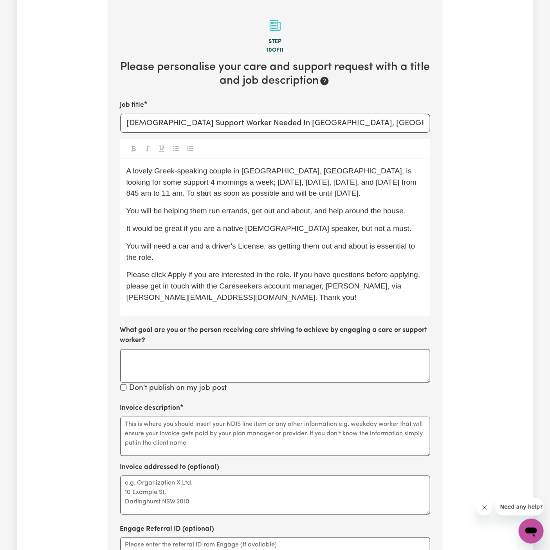
click at [329, 239] on div "A lovely Greek-speaking couple in Bexley, NSW, is looking for some support 4 mo…" at bounding box center [275, 237] width 310 height 157
click at [235, 418] on textarea "Invoice description" at bounding box center [275, 436] width 310 height 39
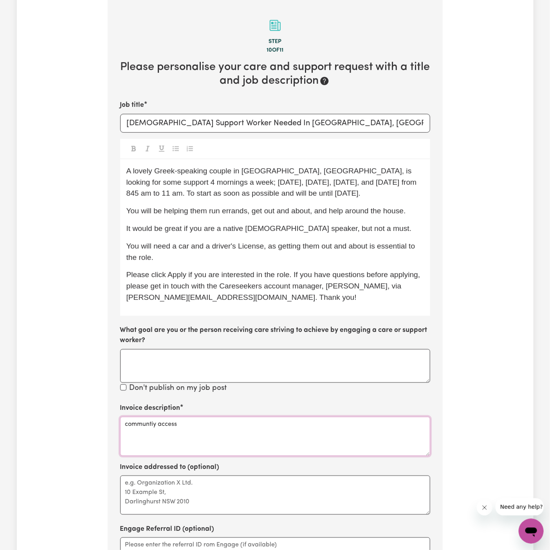
click at [190, 422] on textarea "communtiy access" at bounding box center [275, 436] width 310 height 39
type textarea "communtiy access"
click at [162, 491] on textarea "Invoice addressed to (optional)" at bounding box center [275, 495] width 310 height 39
click at [201, 496] on textarea "Invoice addressed to (optional)" at bounding box center [275, 495] width 310 height 39
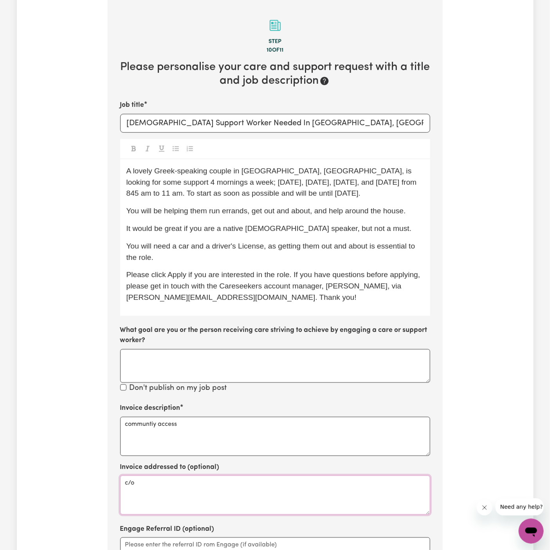
paste textarea "Vitality Club"
type textarea "c/o Vitality Club"
click at [149, 422] on textarea "communtiy access" at bounding box center [275, 436] width 310 height 39
click at [154, 425] on textarea "communtiy access" at bounding box center [275, 436] width 310 height 39
click at [215, 443] on textarea "community access" at bounding box center [275, 436] width 310 height 39
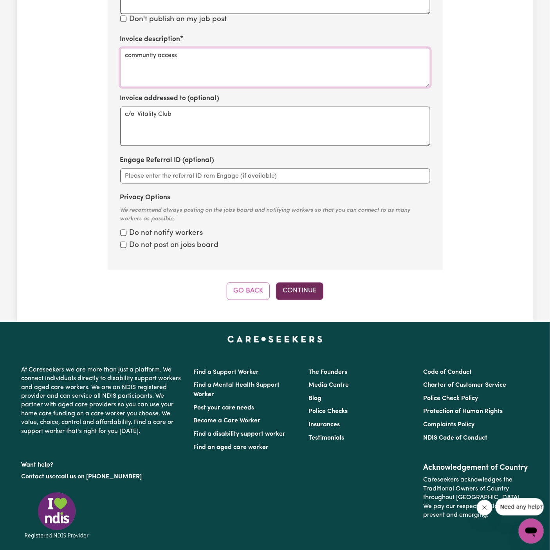
type textarea "community access"
click at [295, 294] on button "Continue" at bounding box center [299, 291] width 47 height 17
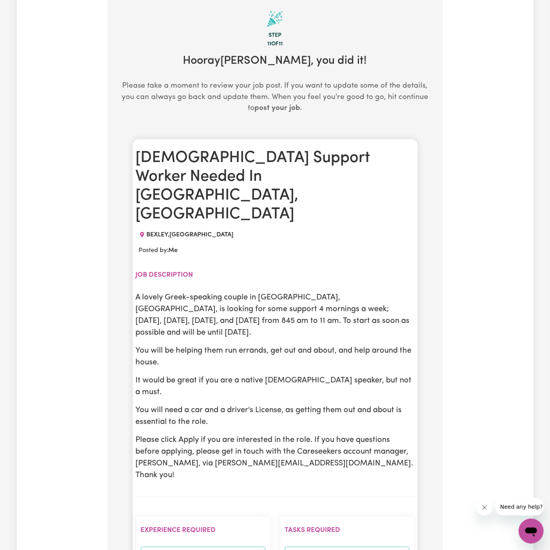
scroll to position [172, 0]
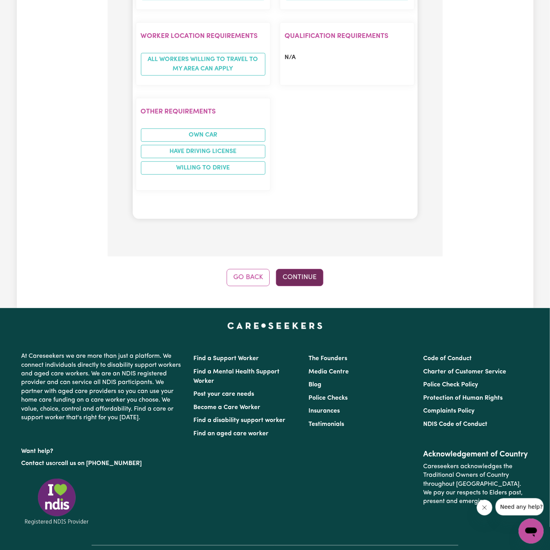
click at [300, 269] on button "Continue" at bounding box center [299, 277] width 47 height 17
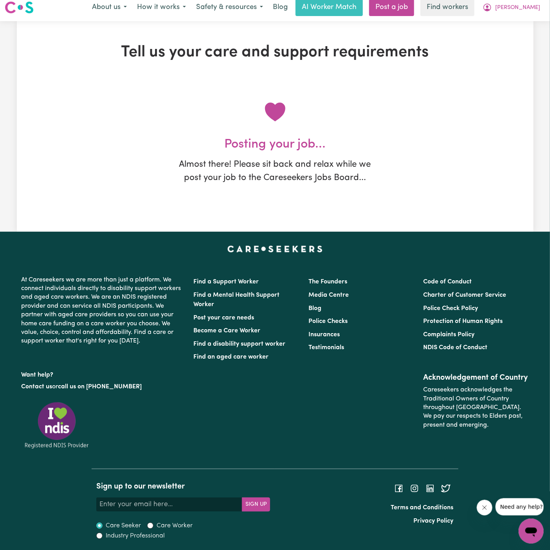
scroll to position [0, 0]
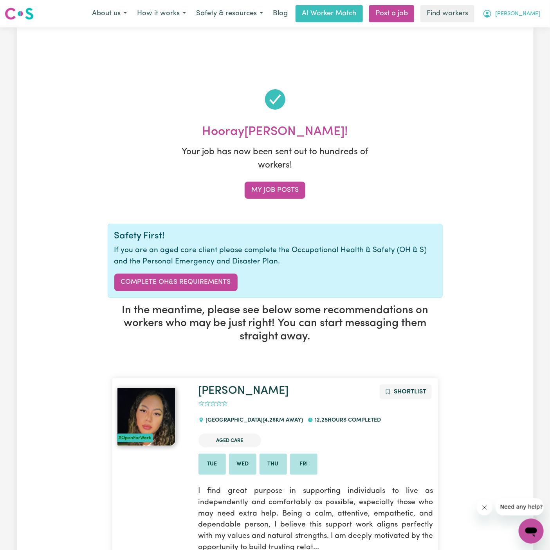
click at [537, 18] on span "Toula" at bounding box center [517, 14] width 45 height 9
click at [536, 29] on link "My Dashboard" at bounding box center [514, 30] width 62 height 15
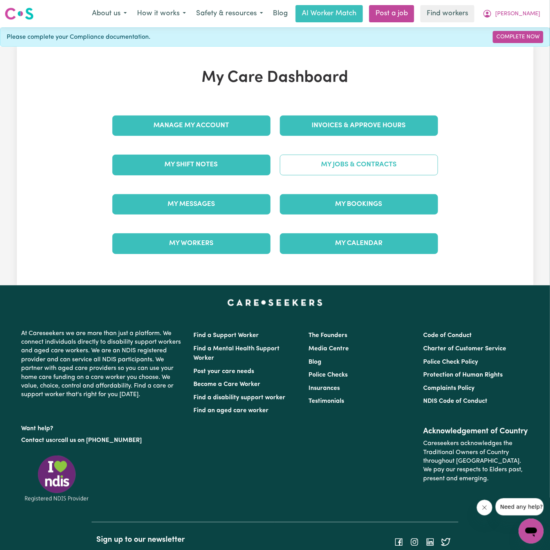
click at [356, 166] on link "My Jobs & Contracts" at bounding box center [359, 165] width 158 height 20
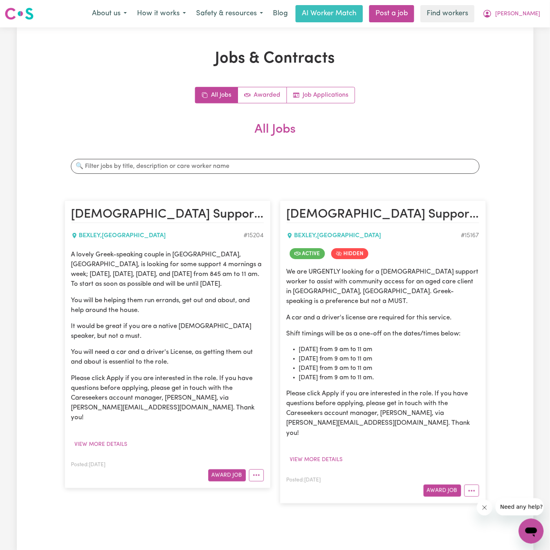
click at [148, 273] on p "A lovely Greek-speaking couple in Bexley, NSW, is looking for some support 4 mo…" at bounding box center [167, 270] width 193 height 40
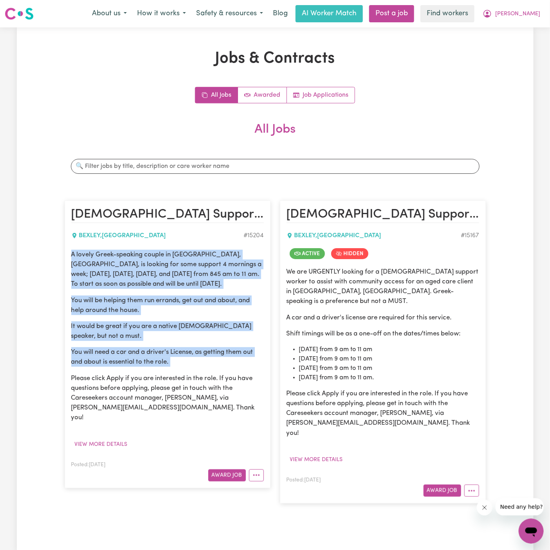
drag, startPoint x: 72, startPoint y: 255, endPoint x: 200, endPoint y: 368, distance: 170.3
click at [200, 368] on div "A lovely Greek-speaking couple in Bexley, NSW, is looking for some support 4 mo…" at bounding box center [167, 336] width 193 height 173
copy div "A lovely Greek-speaking couple in Bexley, NSW, is looking for some support 4 mo…"
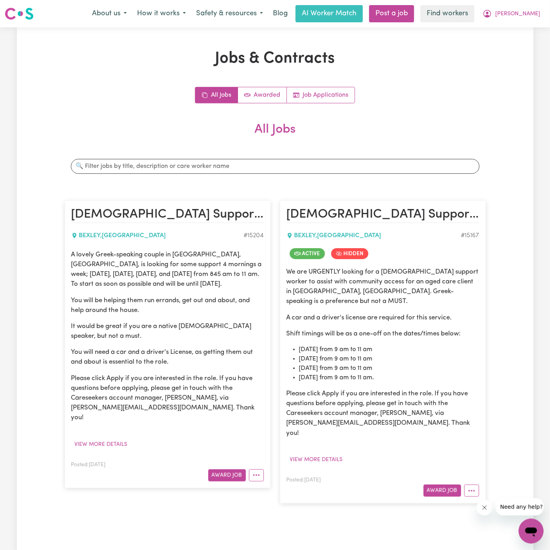
click at [247, 390] on p "Please click Apply if you are interested in the role. If you have questions bef…" at bounding box center [167, 398] width 193 height 49
click at [250, 422] on div "A lovely Greek-speaking couple in Bexley, NSW, is looking for some support 4 mo…" at bounding box center [167, 350] width 193 height 201
click at [537, 11] on span "Toula" at bounding box center [517, 14] width 45 height 9
click at [522, 41] on link "Logout" at bounding box center [514, 45] width 62 height 15
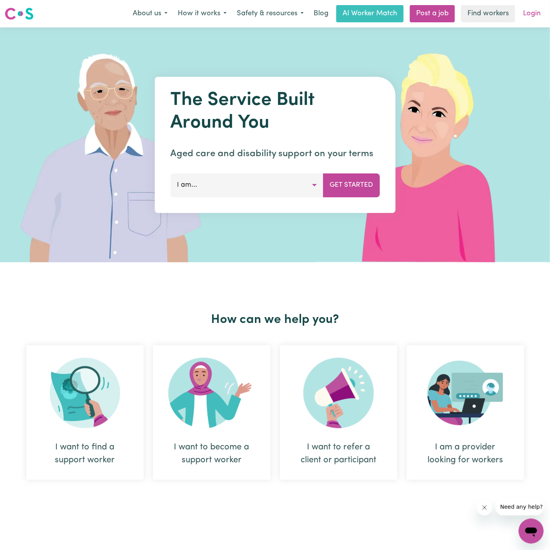
click at [532, 21] on link "Login" at bounding box center [532, 13] width 27 height 17
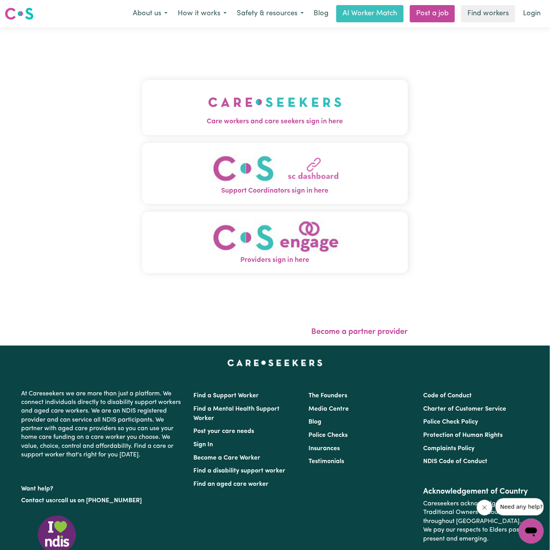
click at [313, 110] on img "Care workers and care seekers sign in here" at bounding box center [275, 102] width 134 height 29
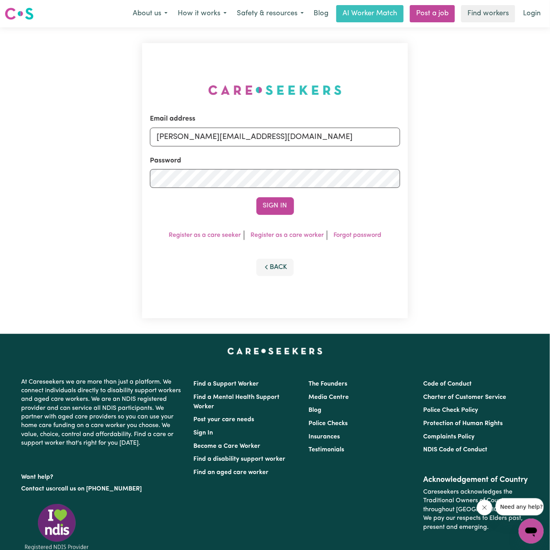
click at [301, 126] on div "Email address dyan@careseekers.com.au" at bounding box center [275, 130] width 250 height 32
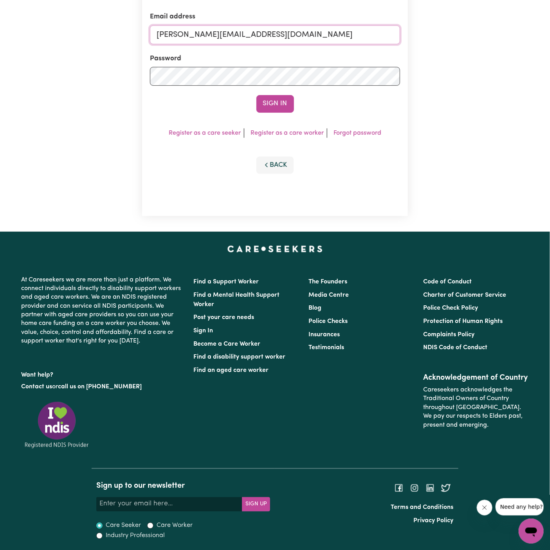
click at [255, 36] on input "dyan@careseekers.com.au" at bounding box center [275, 34] width 250 height 19
drag, startPoint x: 199, startPoint y: 31, endPoint x: 562, endPoint y: 46, distance: 363.7
click at [550, 46] on html "Menu About us How it works Safety & resources Blog AI Worker Match Post a job F…" at bounding box center [275, 224] width 550 height 653
type input "superuser~JulieGladesvilleHOC@careseekers.com.au"
click at [281, 98] on button "Sign In" at bounding box center [276, 103] width 38 height 17
